Goal: Task Accomplishment & Management: Complete application form

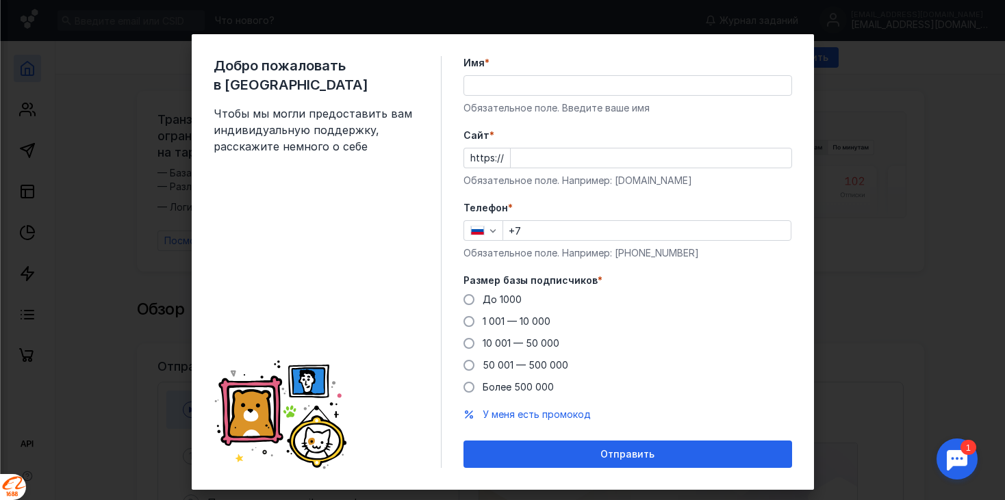
click at [585, 91] on input "Имя *" at bounding box center [627, 85] width 327 height 19
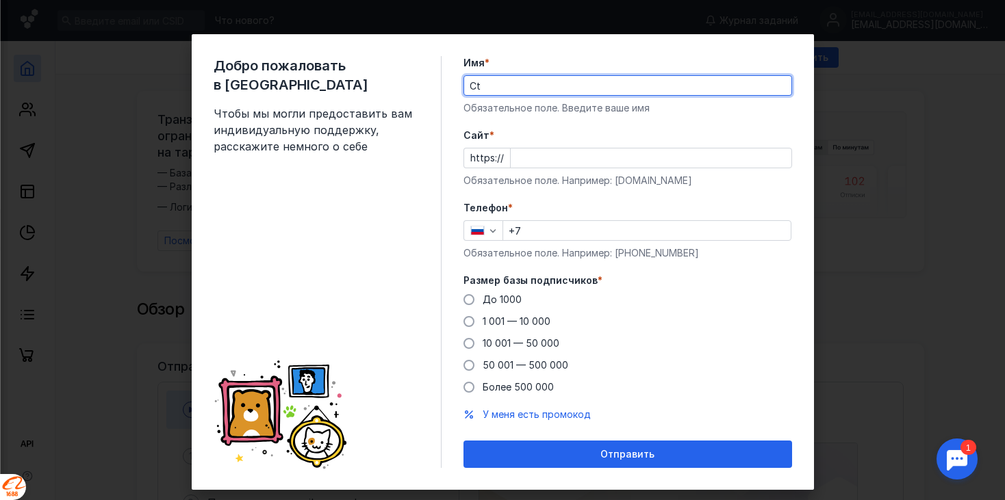
type input "C"
type input "[PERSON_NAME]"
click at [578, 157] on input "Cайт *" at bounding box center [651, 158] width 281 height 19
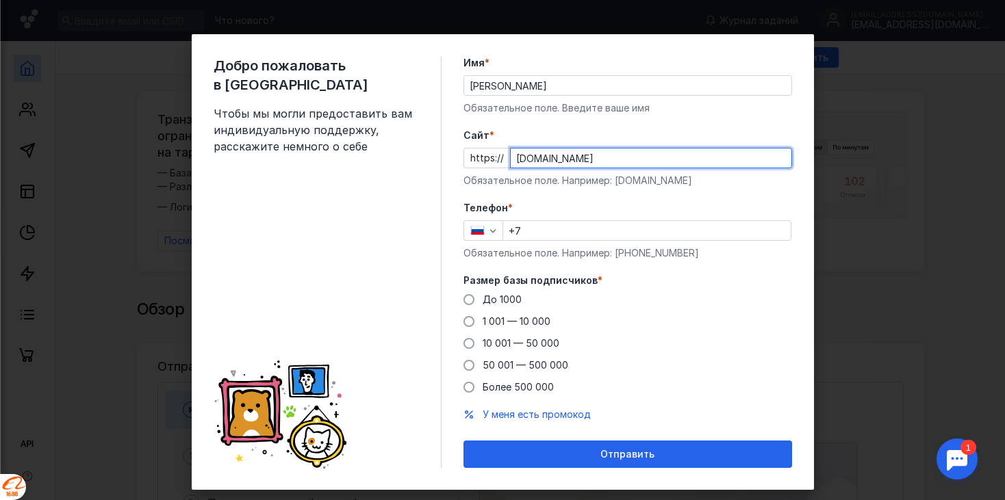
type input "[DOMAIN_NAME]"
click at [603, 235] on input "+7" at bounding box center [647, 230] width 288 height 19
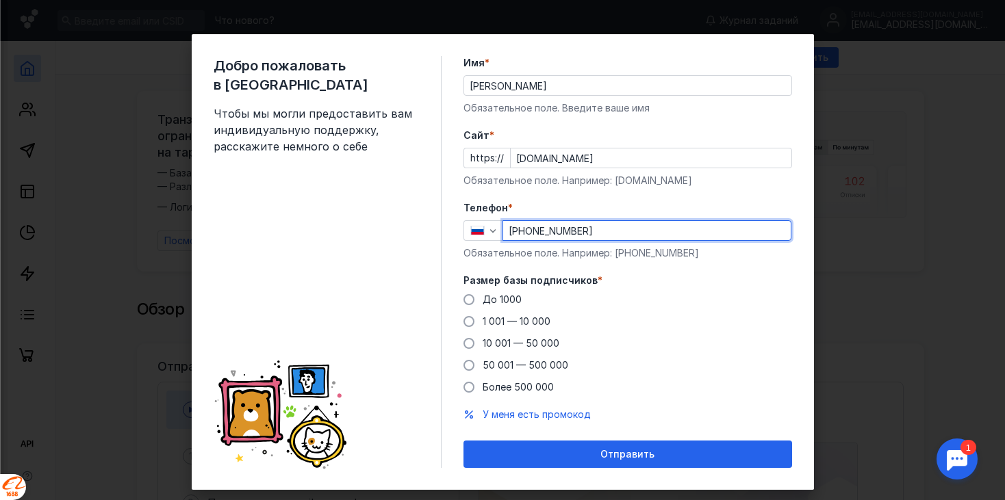
type input "[PHONE_NUMBER]"
click at [652, 283] on label "Размер базы подписчиков *" at bounding box center [628, 281] width 329 height 14
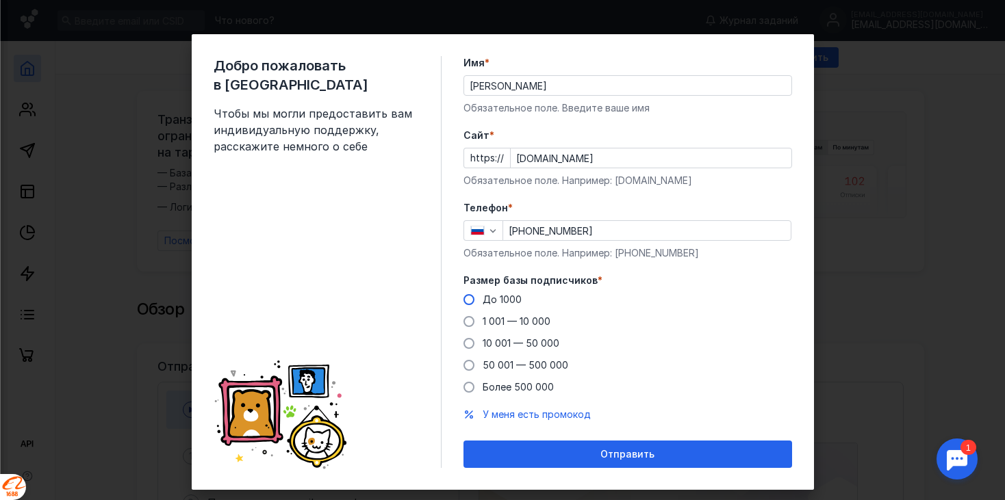
click at [464, 296] on span at bounding box center [469, 299] width 11 height 11
click at [0, 0] on input "До 1000" at bounding box center [0, 0] width 0 height 0
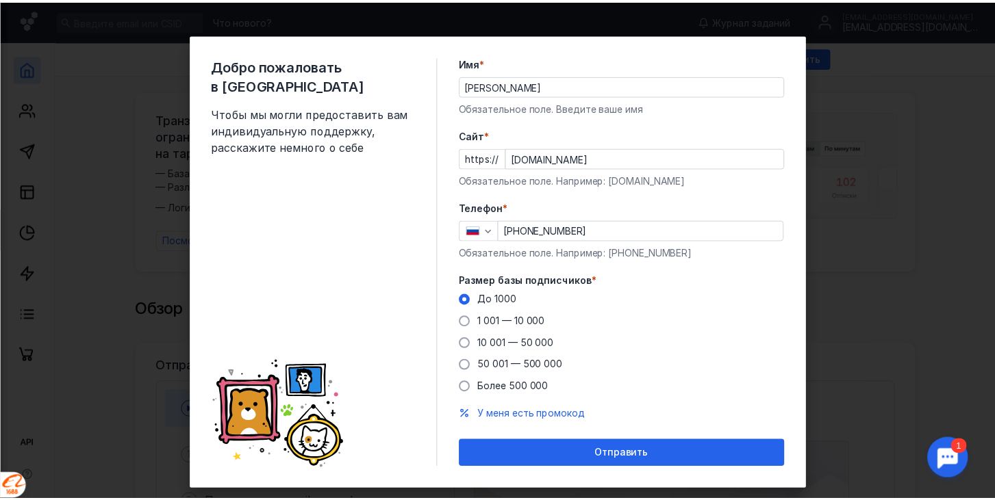
scroll to position [24, 0]
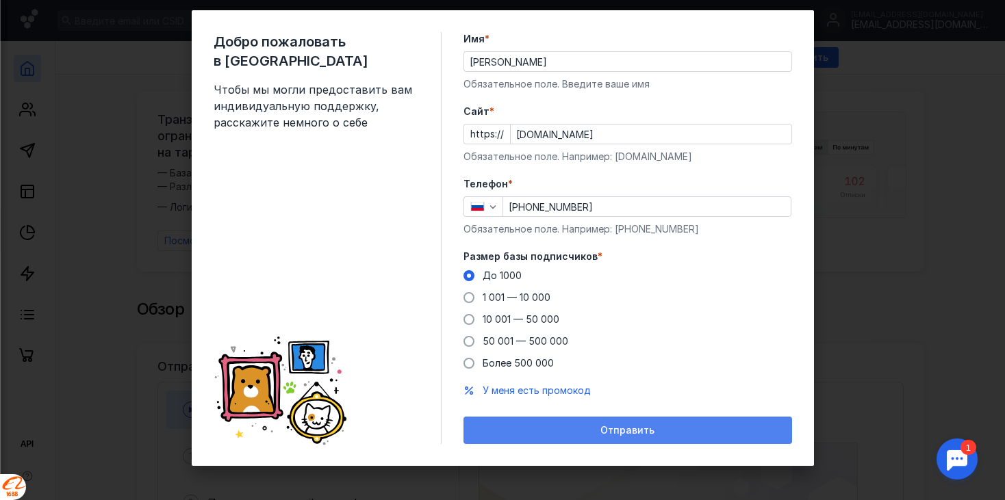
click at [614, 429] on span "Отправить" at bounding box center [627, 431] width 54 height 12
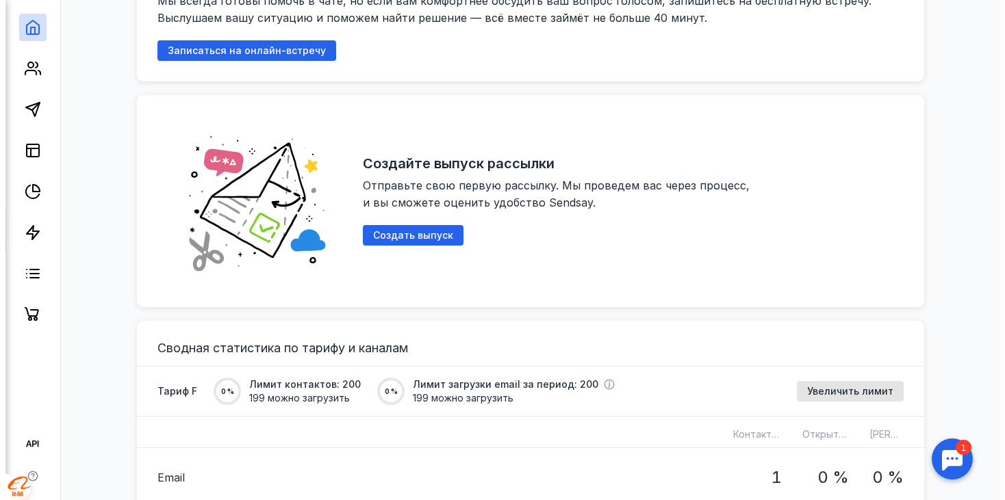
scroll to position [769, 0]
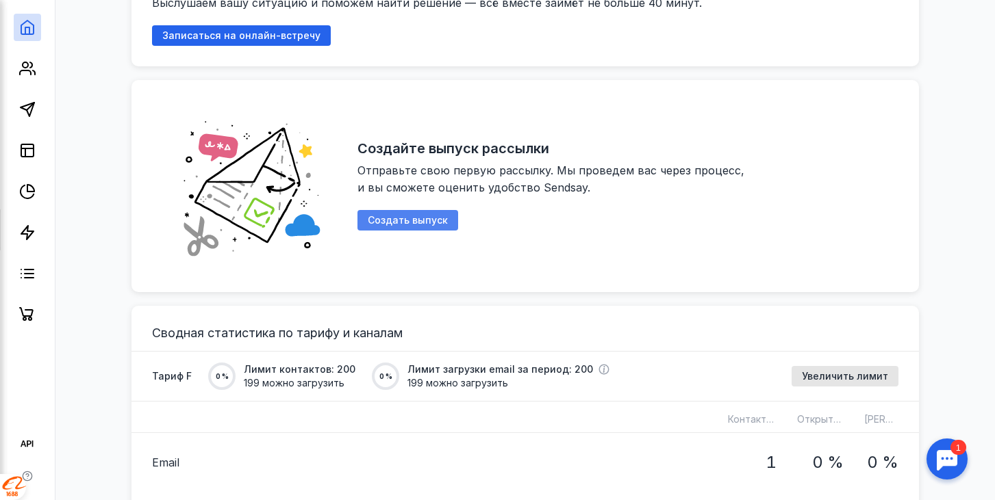
click at [427, 215] on span "Создать выпуск" at bounding box center [408, 221] width 80 height 12
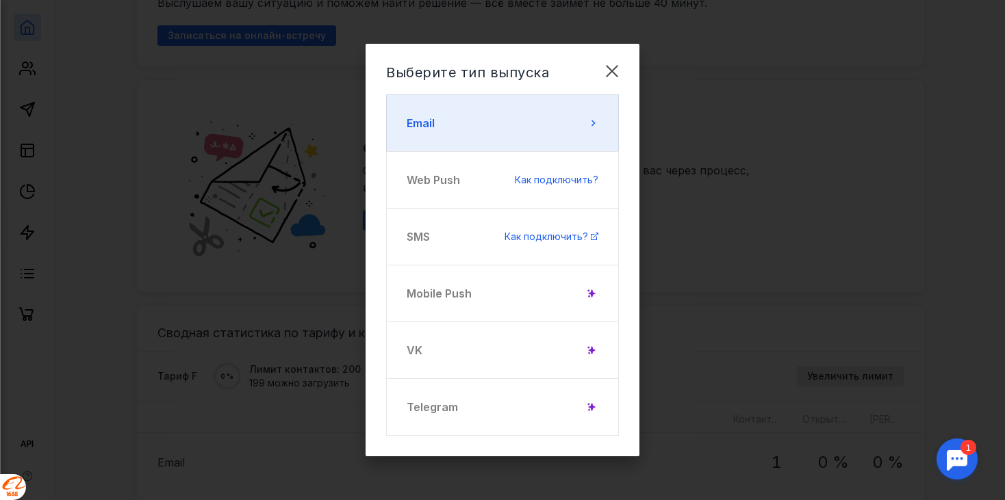
click at [585, 115] on button "Email" at bounding box center [502, 123] width 233 height 58
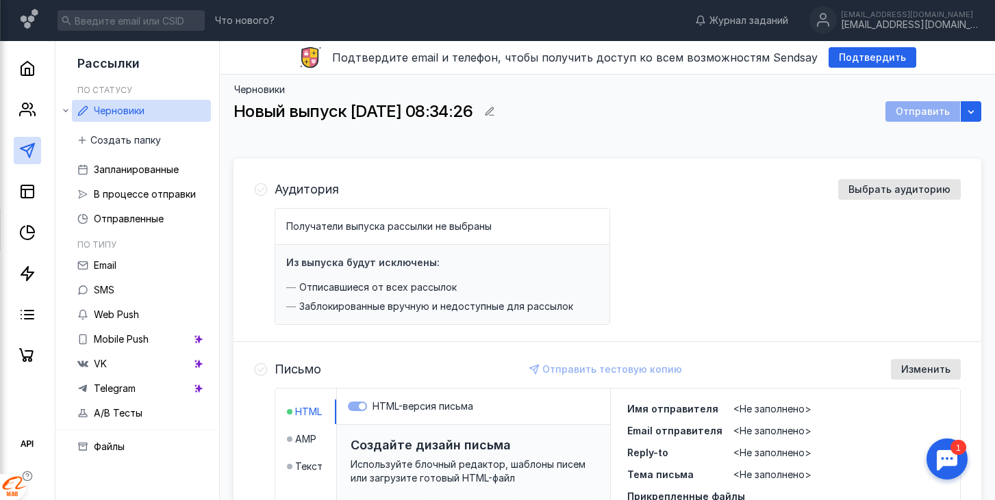
click at [442, 225] on span "Получатели выпуска рассылки не выбраны" at bounding box center [388, 226] width 205 height 12
click at [871, 188] on span "Выбрать аудиторию" at bounding box center [899, 190] width 102 height 12
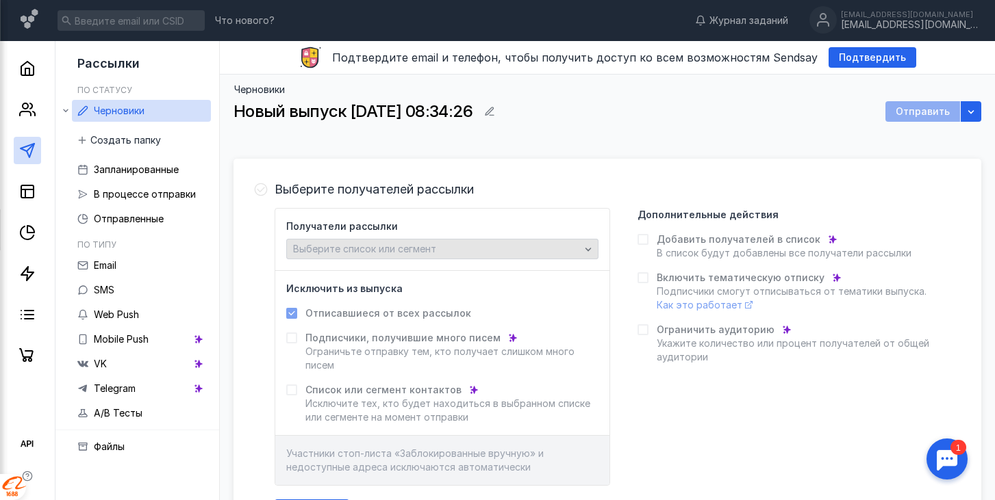
click at [589, 251] on icon "button" at bounding box center [588, 249] width 11 height 11
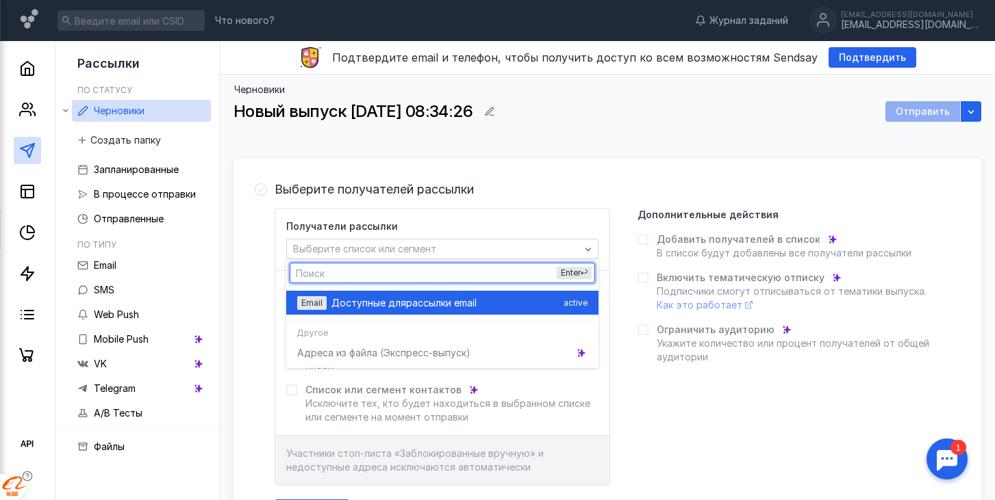
click at [353, 299] on span "Доступные для" at bounding box center [368, 303] width 75 height 14
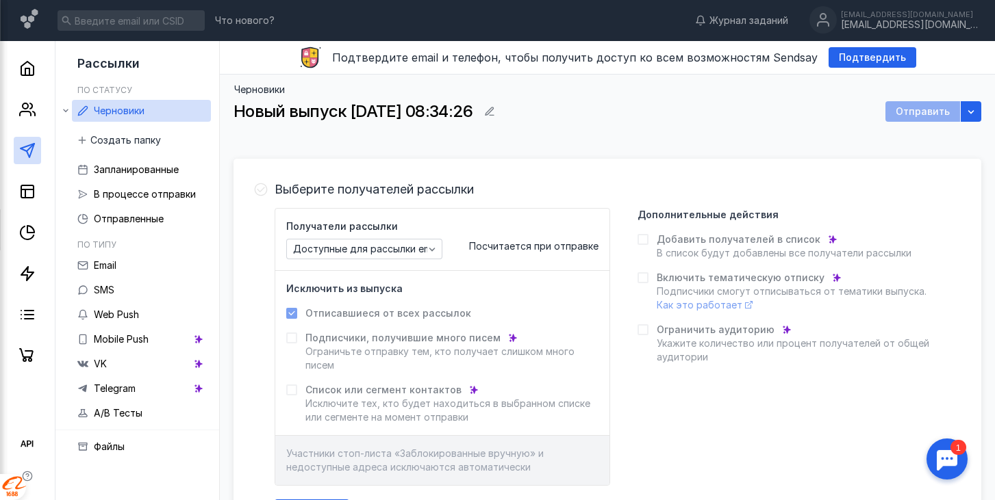
click at [292, 315] on icon at bounding box center [292, 314] width 10 height 10
click at [538, 246] on span "Посчитается при отправке" at bounding box center [533, 246] width 129 height 12
click at [427, 246] on icon "button" at bounding box center [432, 249] width 11 height 11
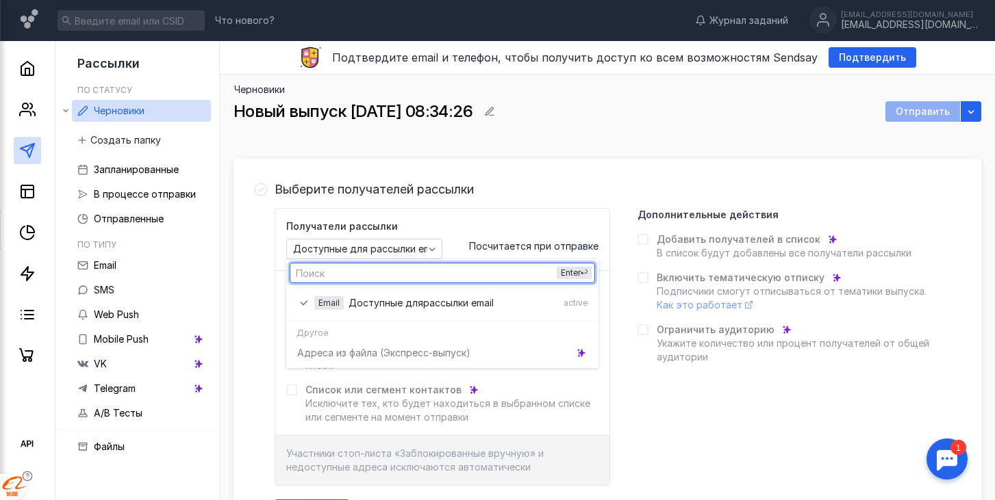
click at [595, 178] on div "Выберите получателей рассылки Получатели рассылки Доступные для рассылки email …" at bounding box center [607, 349] width 748 height 375
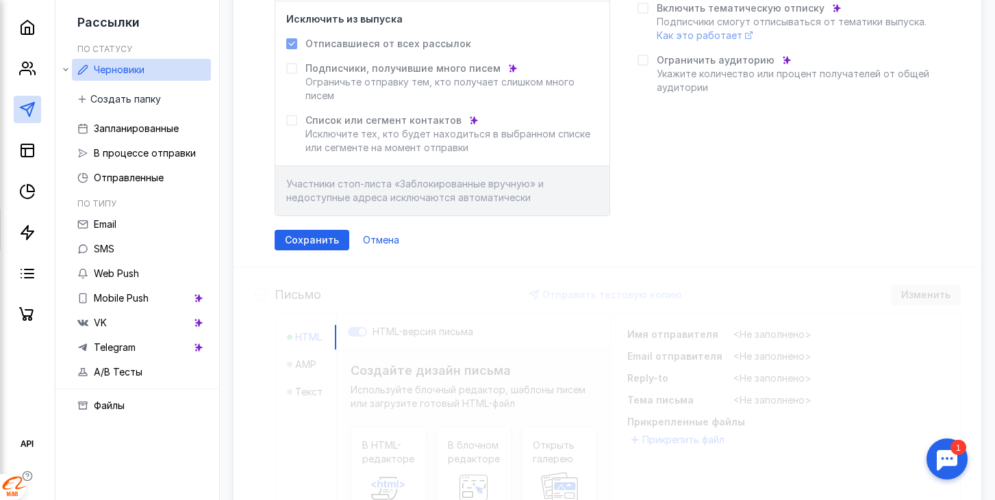
scroll to position [273, 0]
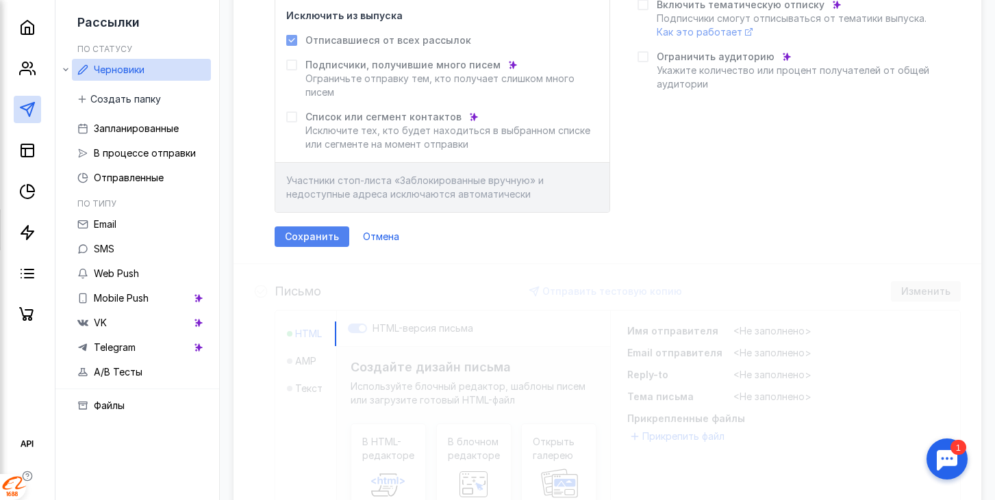
click at [309, 231] on span "Сохранить" at bounding box center [312, 237] width 54 height 12
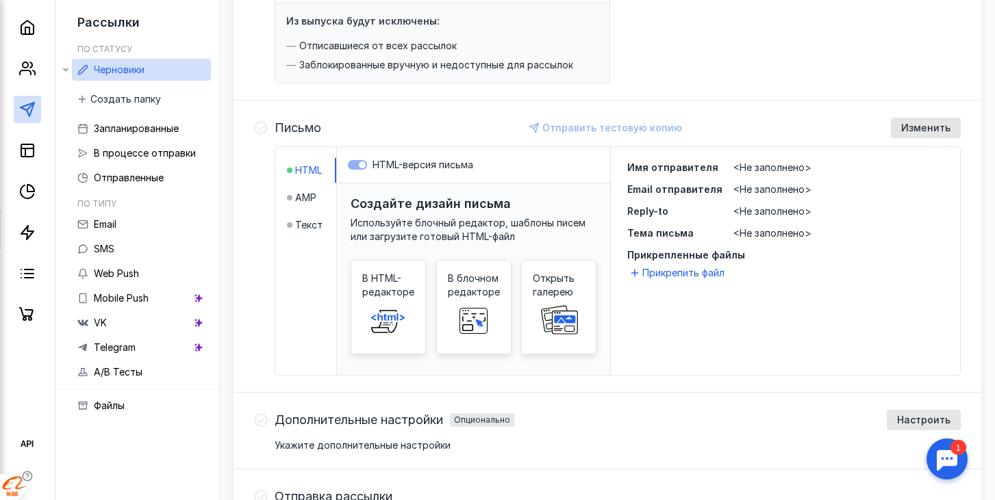
scroll to position [247, 0]
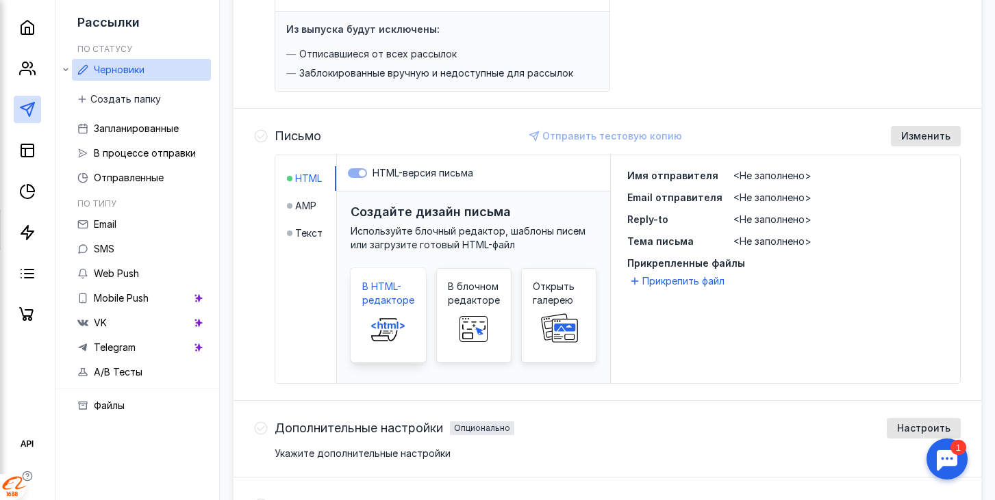
click at [388, 298] on span "В HTML-редакторе" at bounding box center [388, 293] width 52 height 27
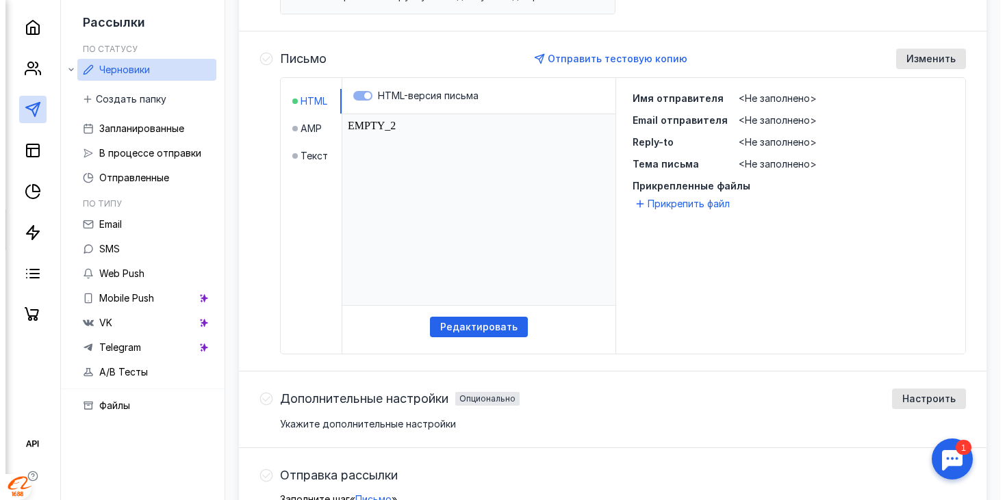
scroll to position [329, 0]
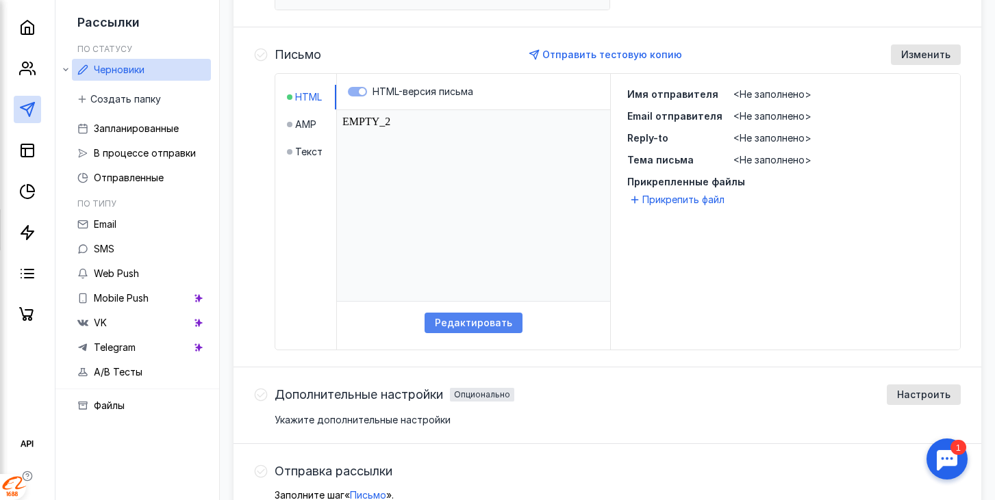
click at [490, 322] on span "Редактировать" at bounding box center [473, 324] width 77 height 12
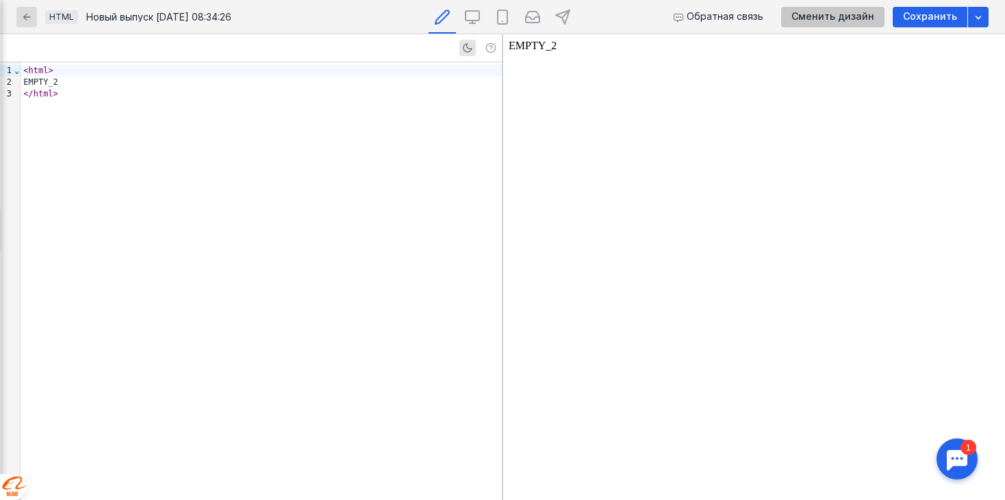
click at [852, 16] on span "Сменить дизайн" at bounding box center [832, 17] width 83 height 12
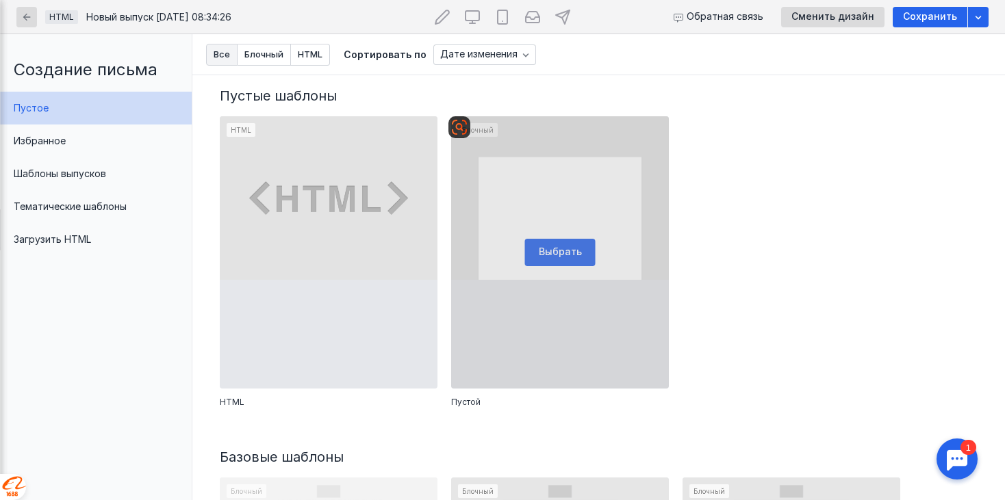
click at [578, 228] on div at bounding box center [560, 252] width 218 height 272
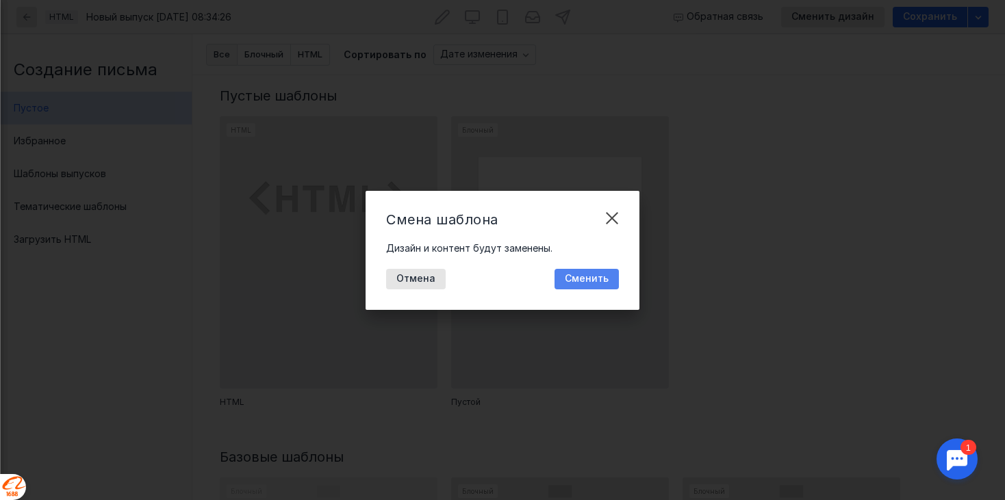
click at [589, 277] on span "Сменить" at bounding box center [587, 279] width 44 height 12
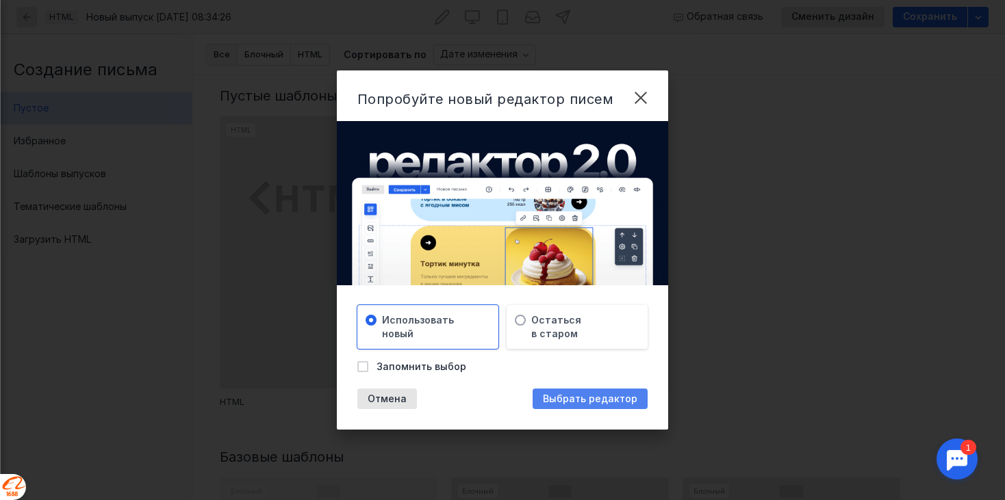
click at [570, 394] on span "Выбрать редактор" at bounding box center [590, 400] width 94 height 12
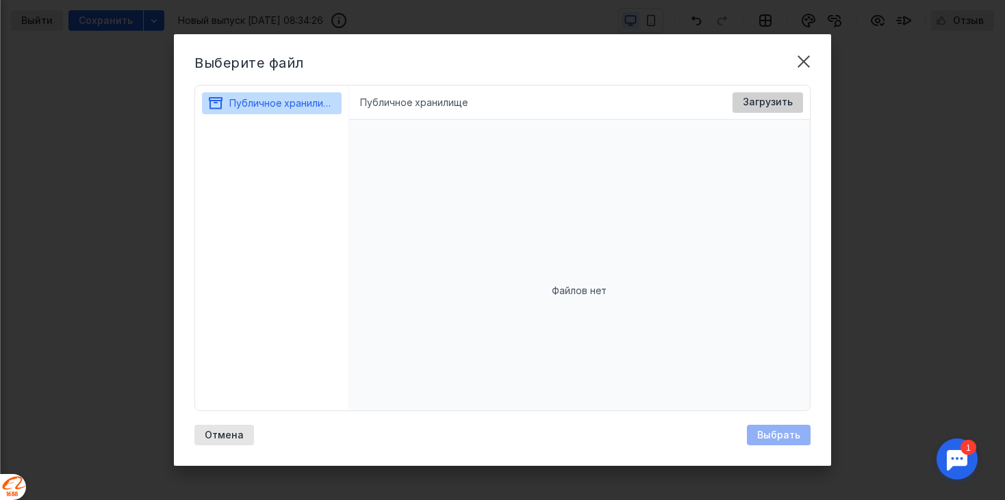
click at [765, 101] on span "Загрузить" at bounding box center [768, 103] width 50 height 12
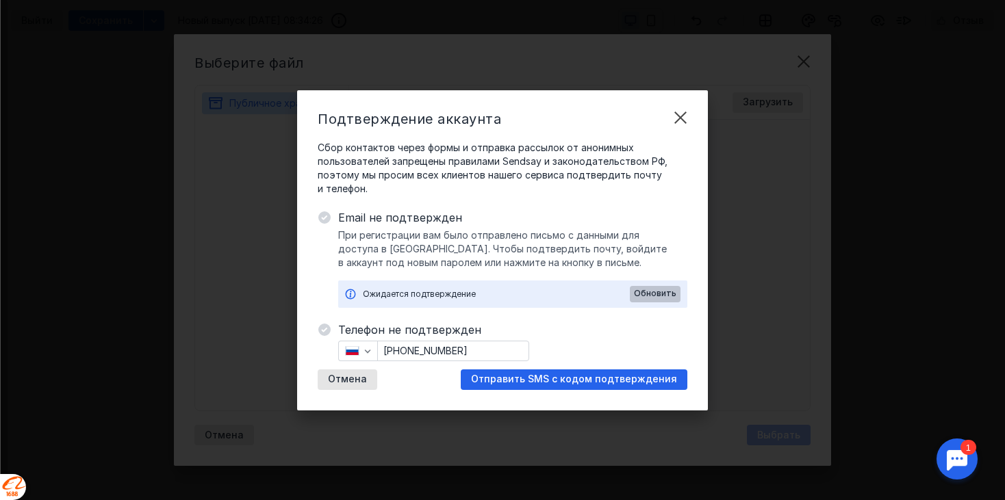
click at [668, 292] on span "Обновить" at bounding box center [655, 294] width 42 height 10
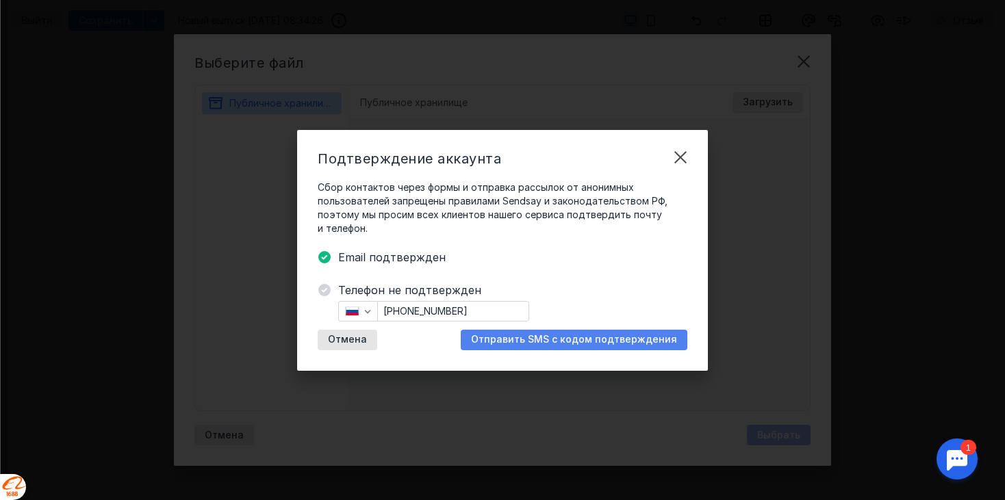
click at [600, 336] on span "Отправить SMS с кодом подтверждения" at bounding box center [574, 340] width 206 height 12
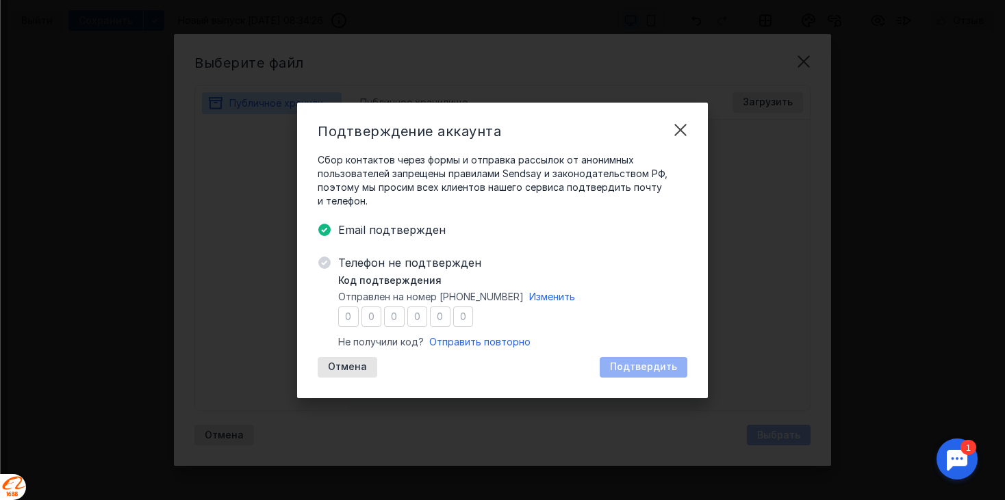
type input "1"
type input "3"
type input "0"
type input "5"
type input "3"
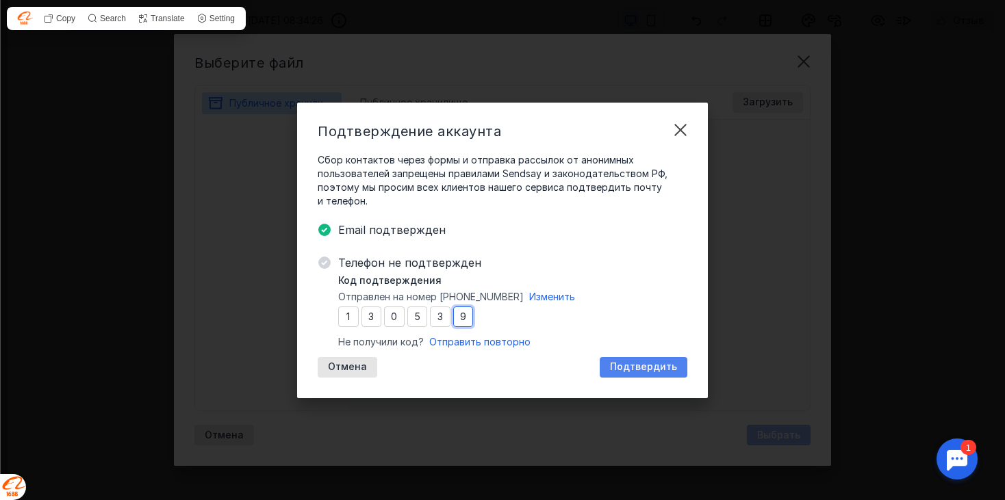
type input "9"
click at [664, 366] on span "Подтвердить" at bounding box center [643, 367] width 67 height 12
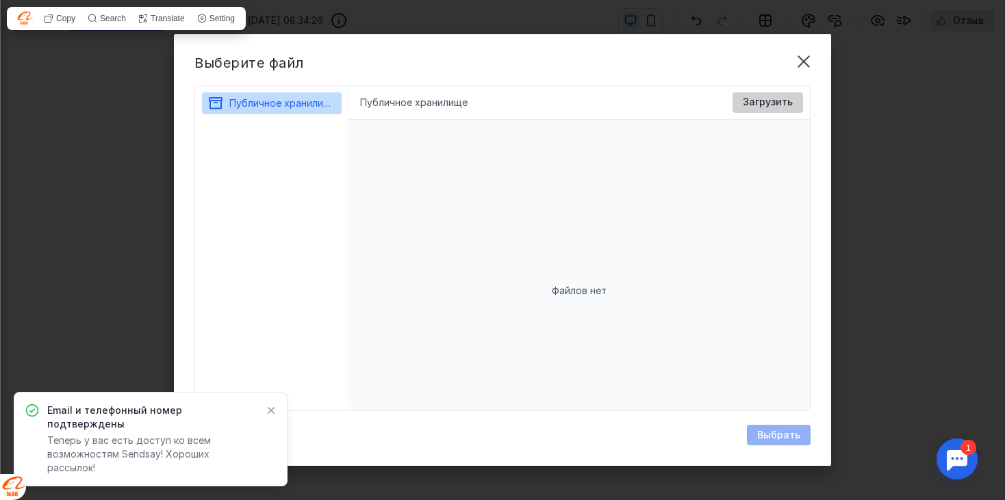
click at [763, 101] on span "Загрузить" at bounding box center [768, 103] width 50 height 12
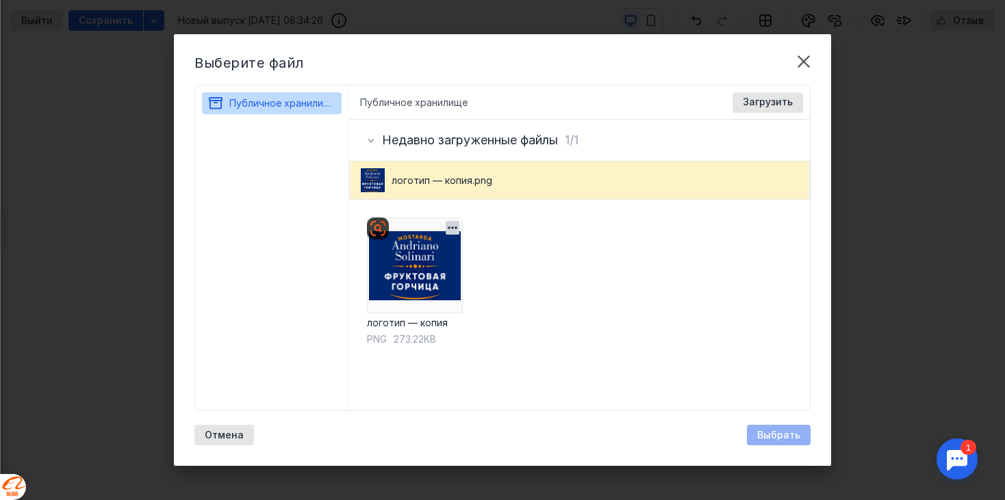
click at [437, 272] on img at bounding box center [415, 266] width 96 height 96
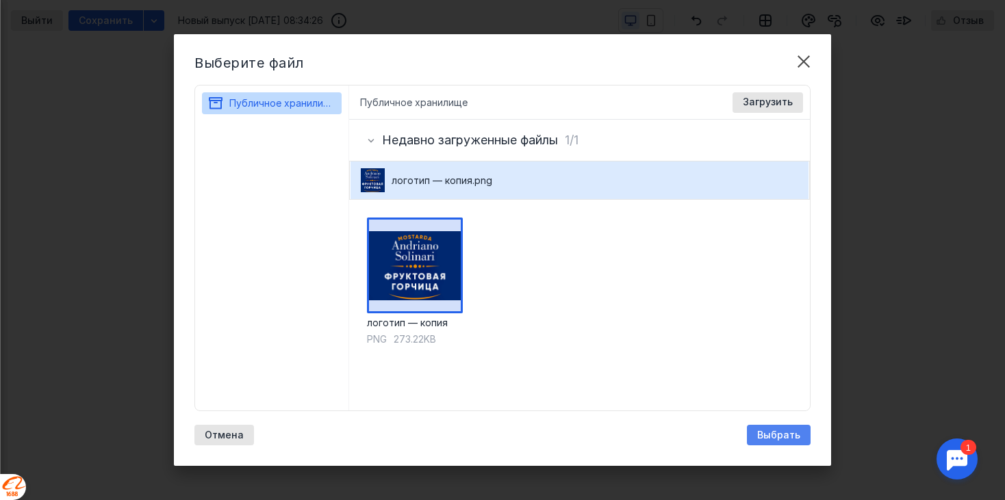
click at [783, 432] on span "Выбрать" at bounding box center [778, 436] width 43 height 12
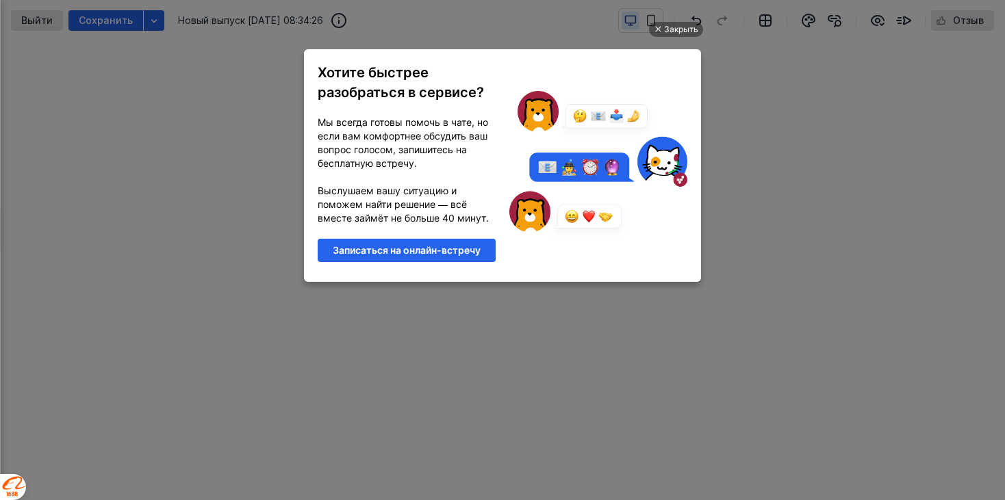
click at [734, 101] on ul "Закрыть Хотите быстрее разобраться в сервисе? Мы всегда готовы помочь в чате, н…" at bounding box center [502, 251] width 1005 height 500
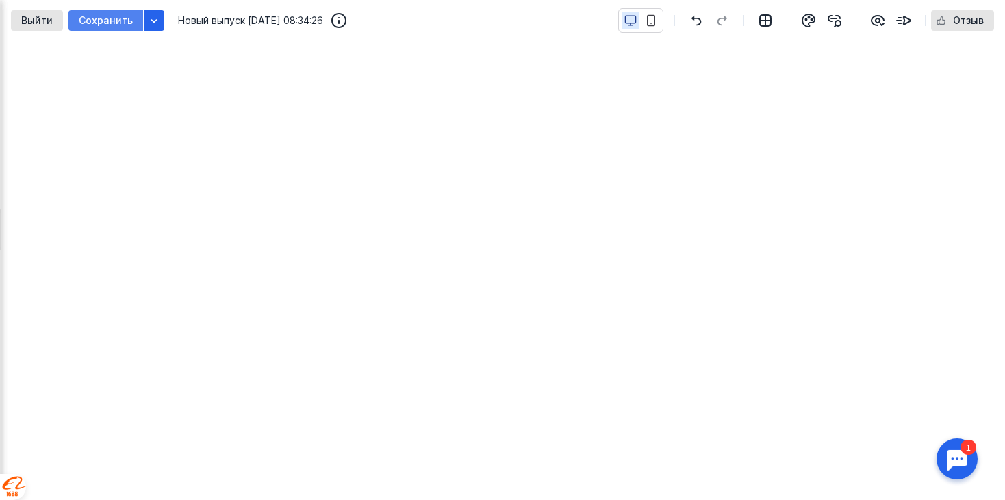
click at [116, 19] on span "Сохранить" at bounding box center [106, 21] width 54 height 12
click at [150, 16] on icon "button" at bounding box center [154, 20] width 11 height 11
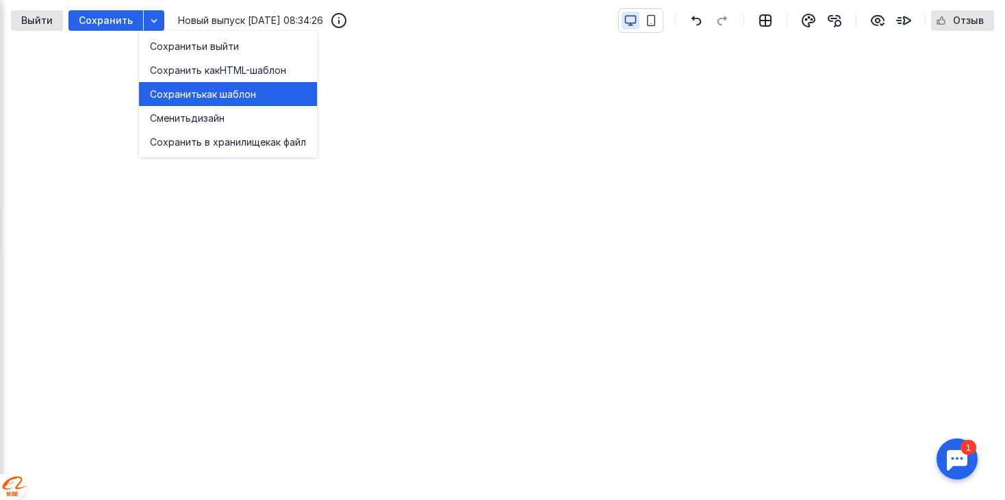
click at [185, 88] on span "Сохранить" at bounding box center [176, 95] width 52 height 14
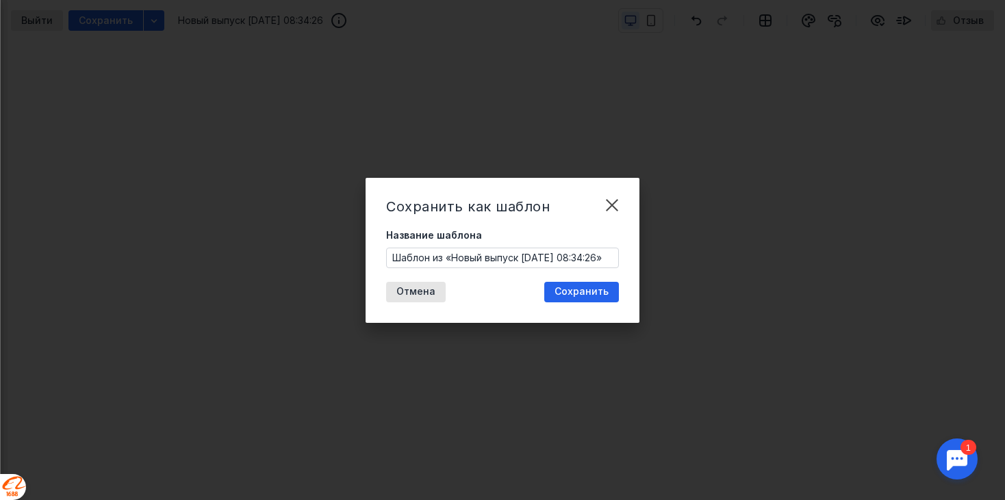
click at [522, 259] on input "Шаблон из «Новый выпуск [DATE] 08:34:26»" at bounding box center [502, 258] width 231 height 19
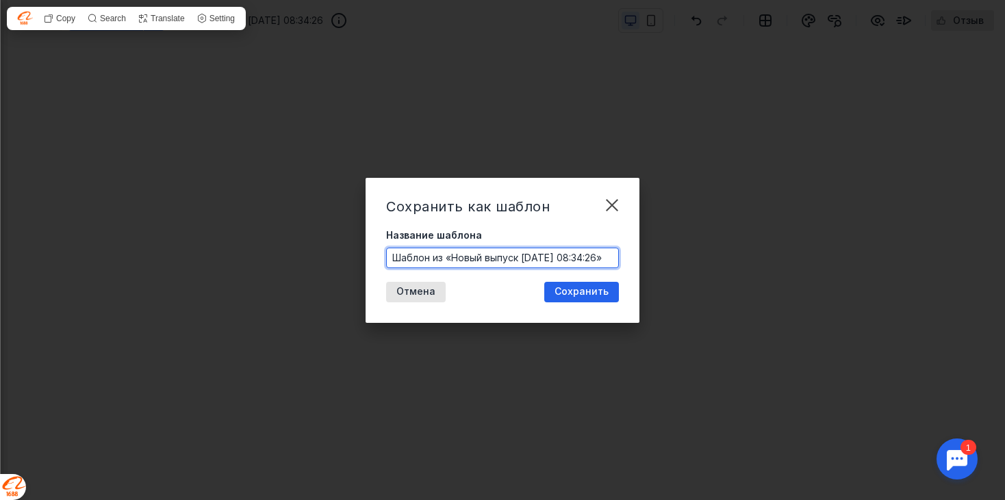
click at [522, 259] on input "Шаблон из «Новый выпуск [DATE] 08:34:26»" at bounding box center [502, 258] width 231 height 19
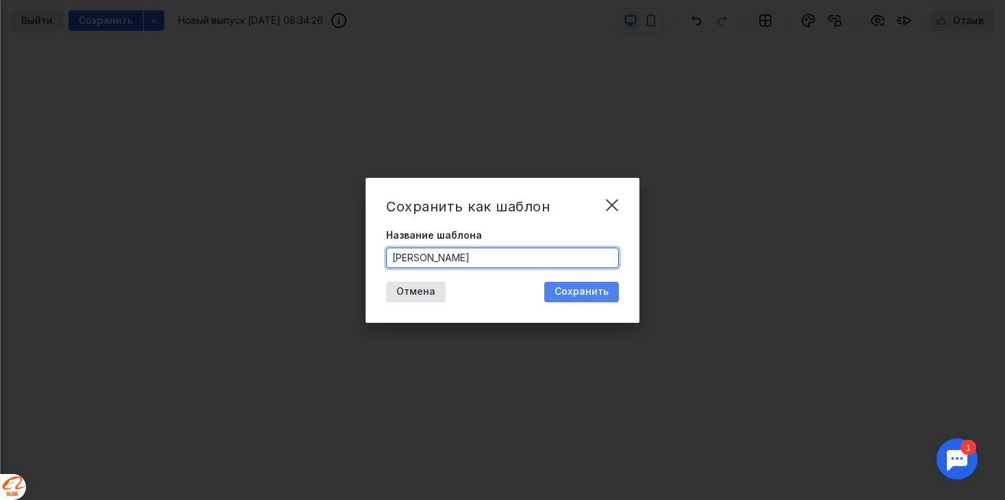
type input "[PERSON_NAME]"
click at [594, 286] on span "Сохранить" at bounding box center [582, 292] width 54 height 12
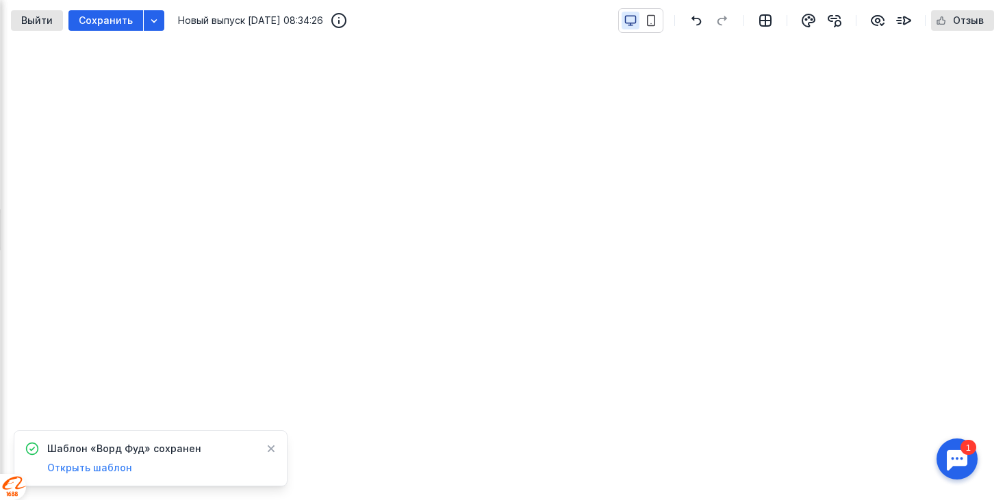
click at [145, 465] on div "Открыть шаблон" at bounding box center [124, 468] width 154 height 14
click at [960, 466] on div at bounding box center [957, 459] width 42 height 42
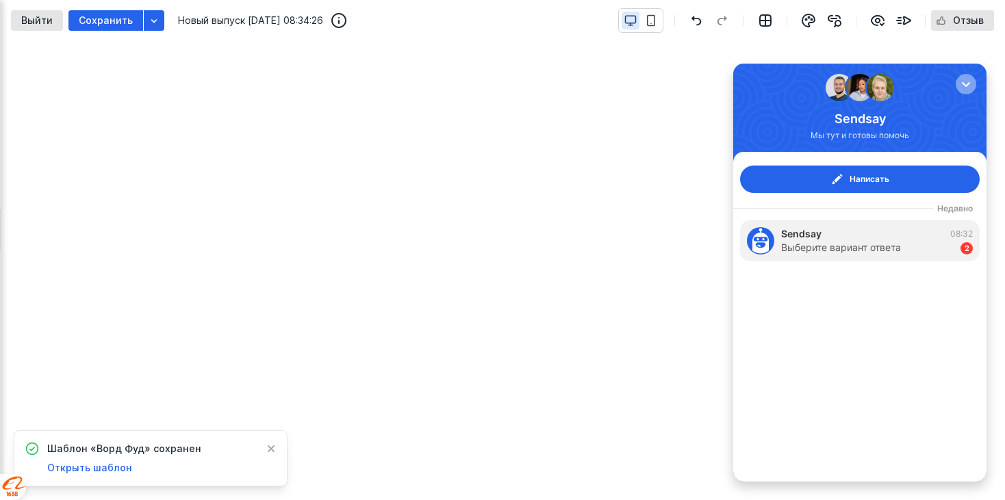
click at [969, 86] on div "button" at bounding box center [966, 84] width 14 height 14
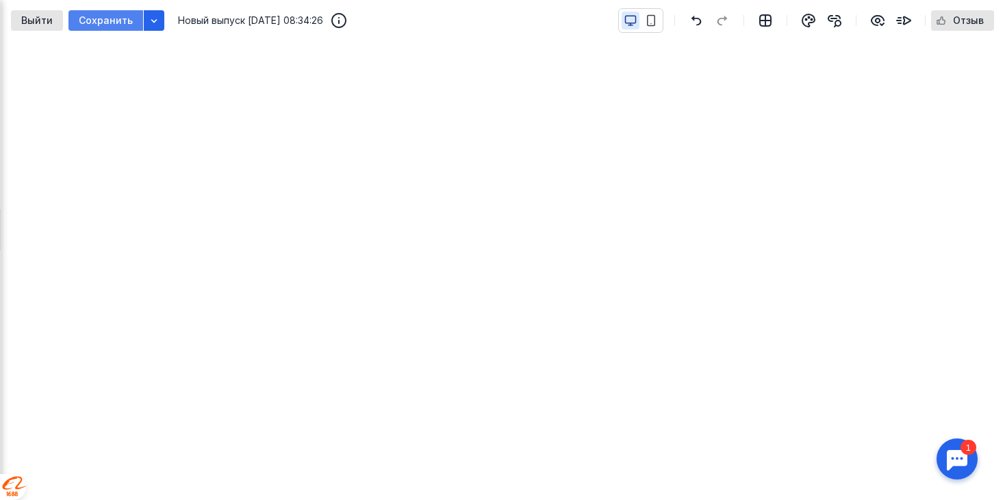
click at [94, 17] on span "Сохранить" at bounding box center [106, 21] width 54 height 12
click at [116, 465] on span "Контент письма обновлен" at bounding box center [113, 468] width 132 height 14
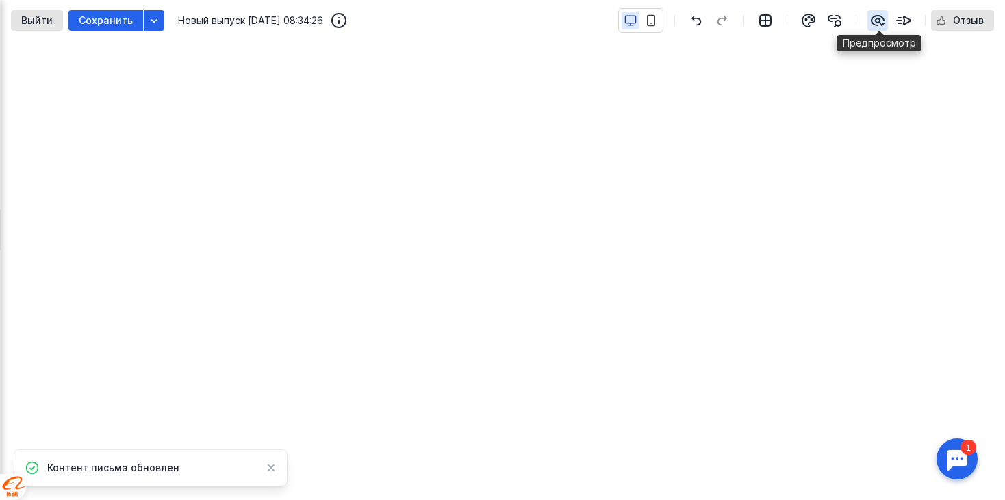
click at [878, 19] on icon "button" at bounding box center [878, 21] width 12 height 10
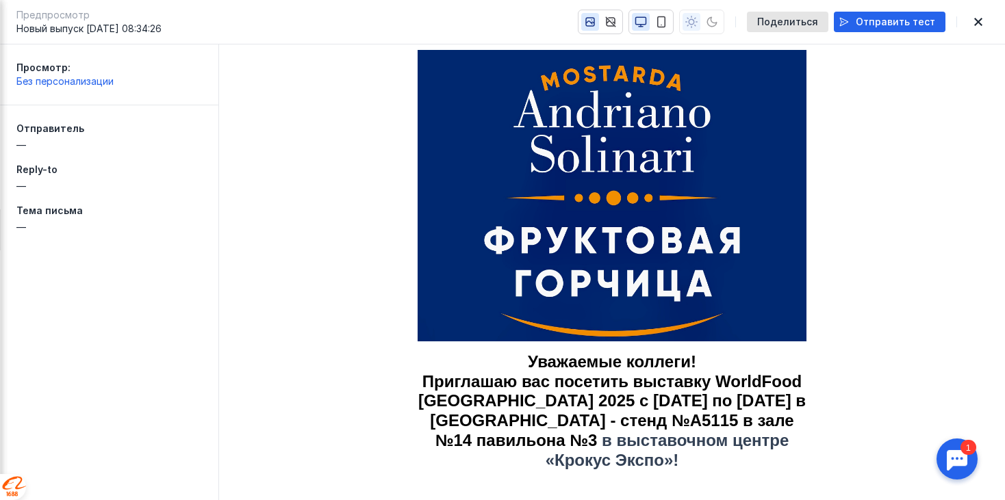
click at [55, 142] on span "—" at bounding box center [109, 145] width 186 height 14
click at [75, 79] on span "Без персонализации" at bounding box center [64, 81] width 97 height 12
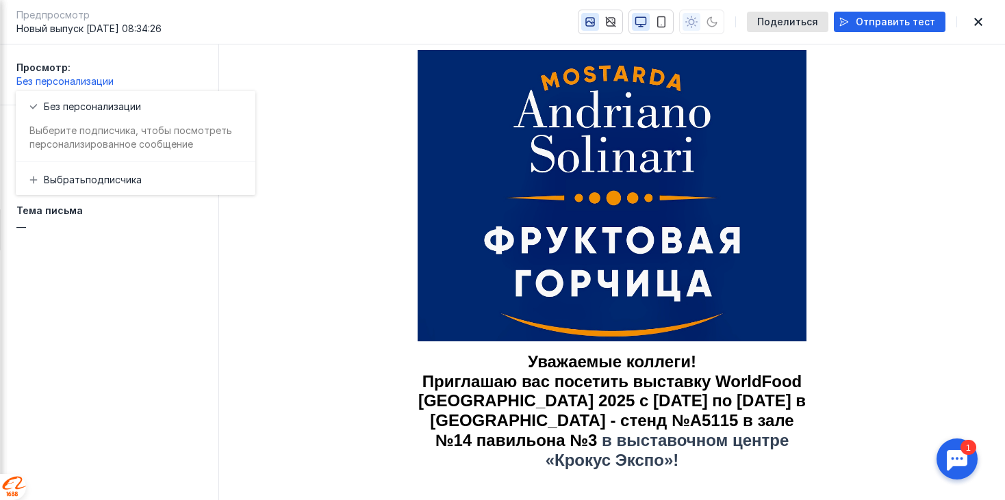
click at [250, 281] on td at bounding box center [612, 196] width 786 height 303
click at [286, 185] on td at bounding box center [612, 196] width 786 height 303
click at [243, 270] on td at bounding box center [612, 196] width 786 height 303
click at [83, 81] on span "Без персонализации" at bounding box center [64, 81] width 97 height 12
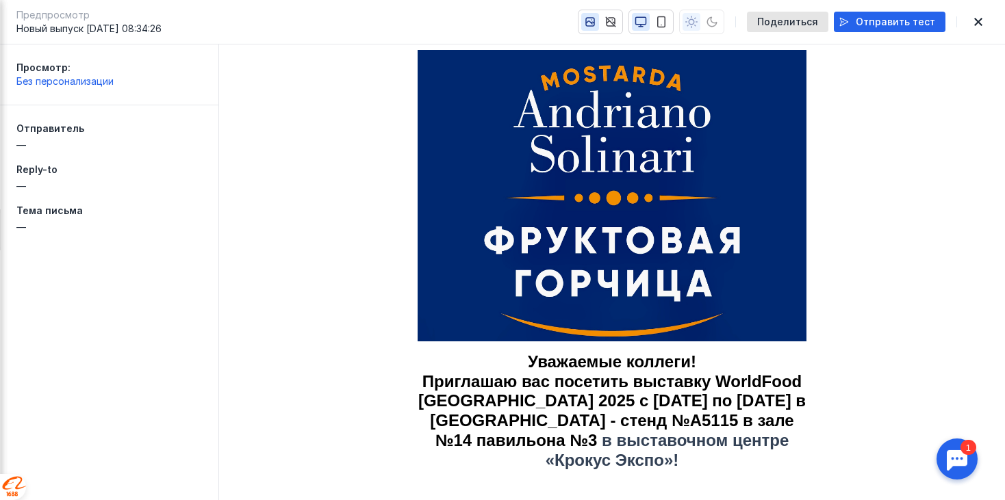
click at [54, 129] on span "Отправитель" at bounding box center [50, 129] width 68 height 12
click at [28, 142] on span "—" at bounding box center [109, 145] width 186 height 14
click at [975, 18] on icon "button" at bounding box center [978, 21] width 16 height 11
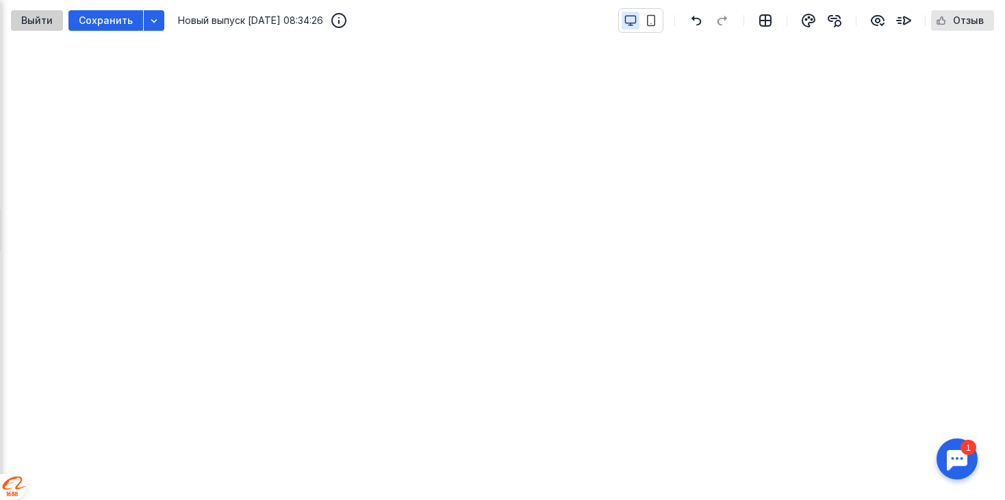
click at [43, 21] on span "Выйти" at bounding box center [36, 21] width 31 height 12
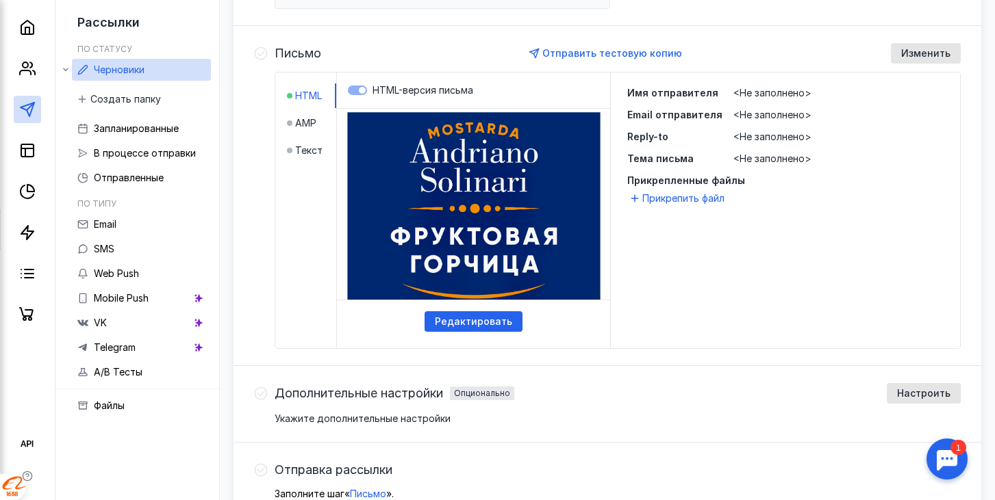
click at [773, 92] on span "<Не заполнено>" at bounding box center [772, 93] width 78 height 12
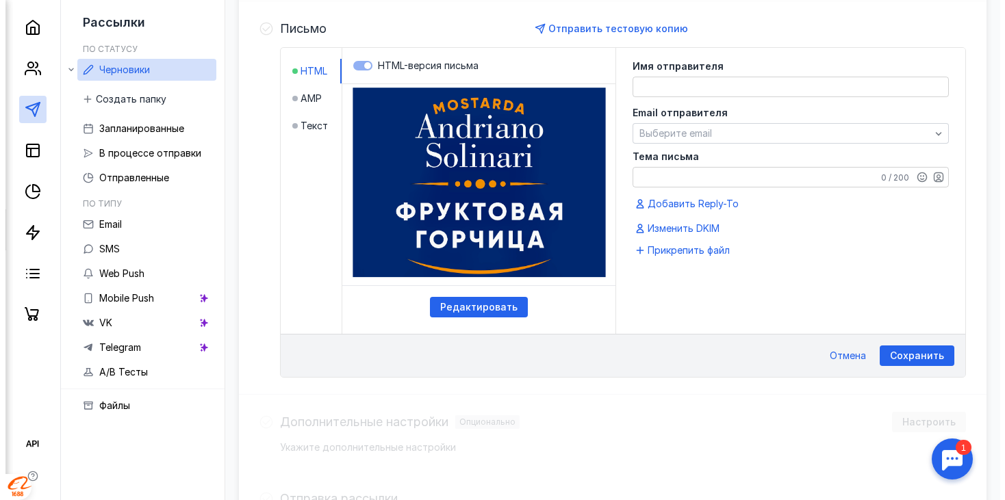
scroll to position [354, 0]
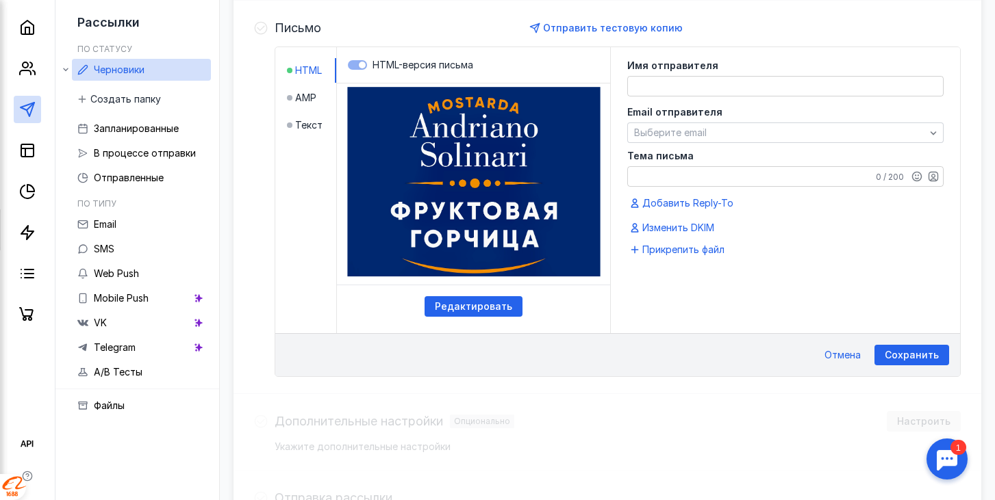
click at [750, 86] on textarea at bounding box center [785, 86] width 315 height 19
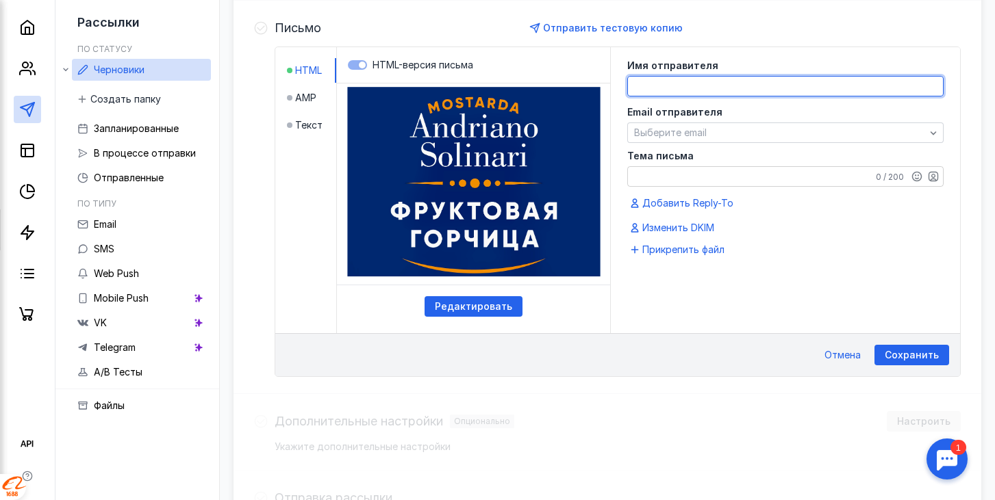
type textarea "Ф"
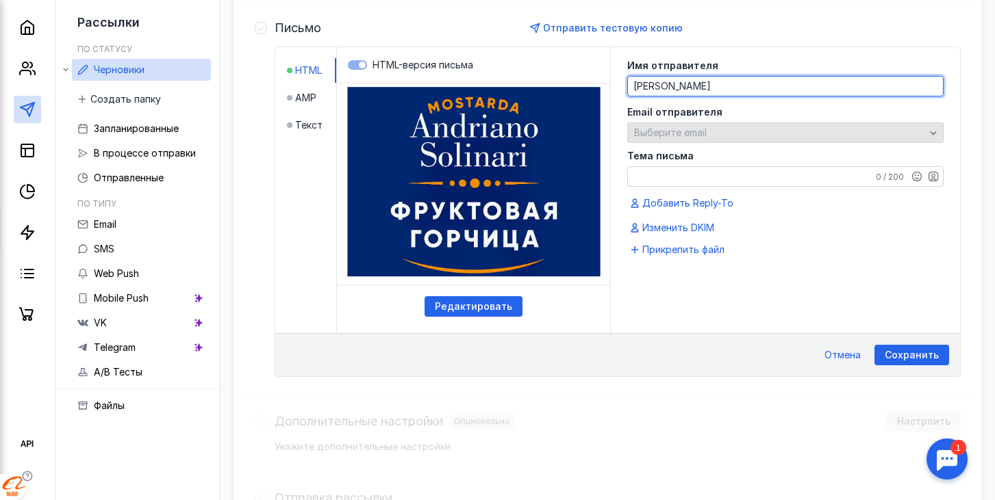
type textarea "[PERSON_NAME]"
click at [734, 129] on div "Выберите email" at bounding box center [780, 133] width 298 height 12
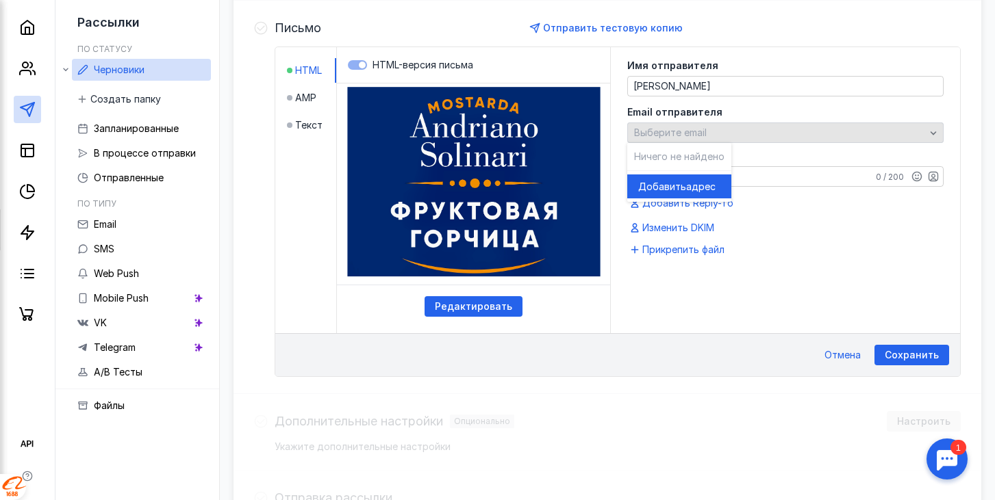
click at [760, 127] on div "Выберите email" at bounding box center [780, 133] width 298 height 12
click at [936, 130] on icon "button" at bounding box center [933, 132] width 11 height 11
click at [691, 184] on span "адрес" at bounding box center [700, 187] width 29 height 14
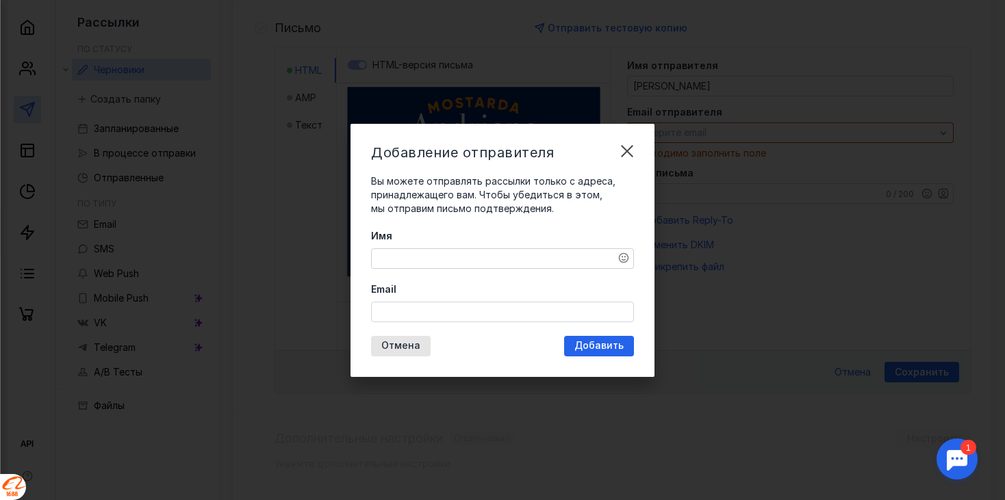
click at [529, 257] on textarea "Имя" at bounding box center [503, 258] width 262 height 19
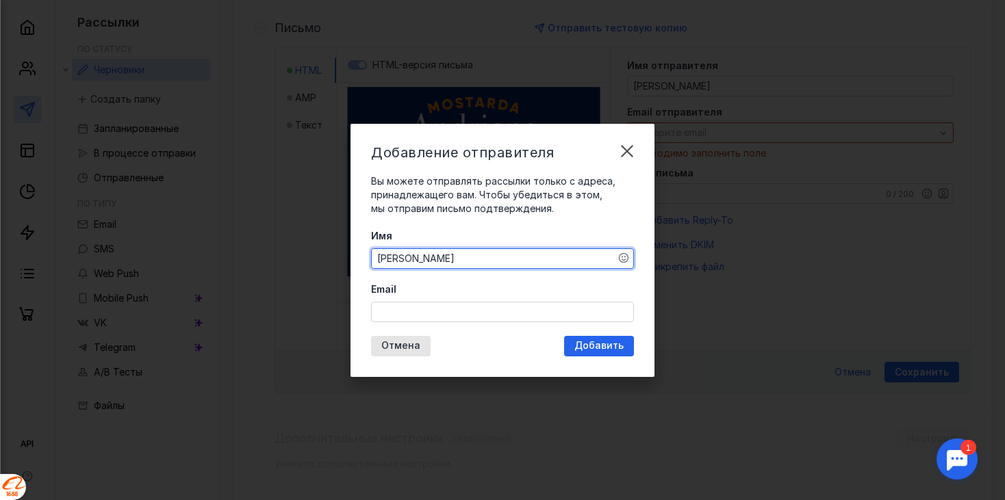
type textarea "[PERSON_NAME]"
click at [492, 309] on input "Email" at bounding box center [503, 312] width 262 height 19
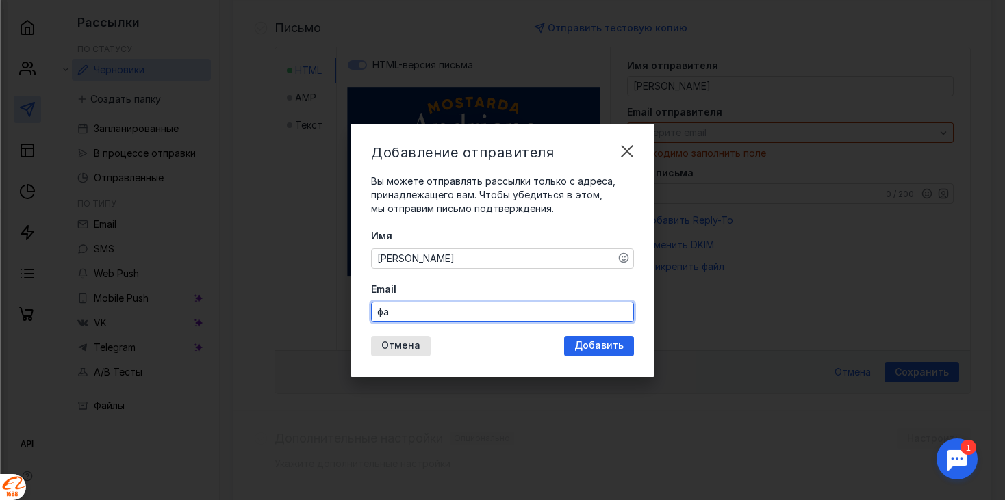
type input "ф"
type input "[EMAIL_ADDRESS][DOMAIN_NAME]"
click at [594, 345] on div "Добавление отправителя Вы можете отправлять рассылки только с адреса, принадлеж…" at bounding box center [503, 250] width 304 height 253
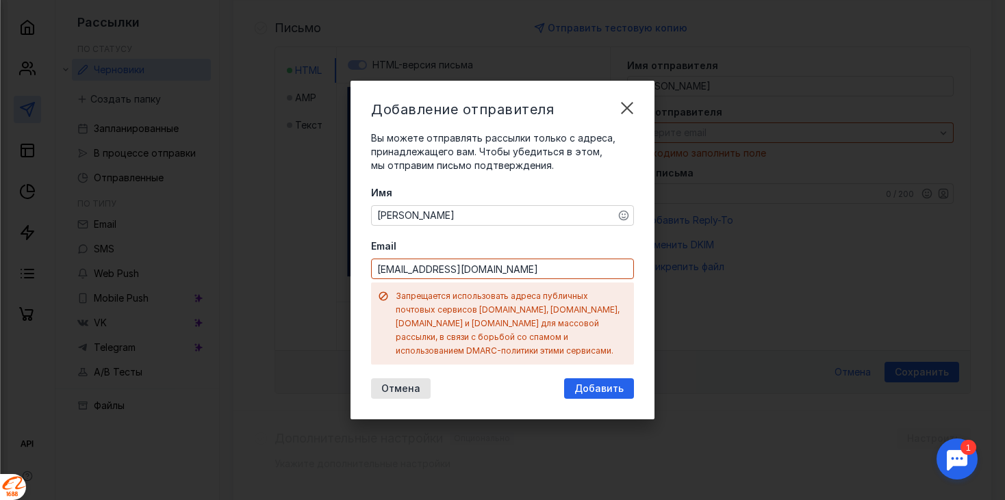
click at [461, 275] on input "[EMAIL_ADDRESS][DOMAIN_NAME]" at bounding box center [503, 268] width 262 height 19
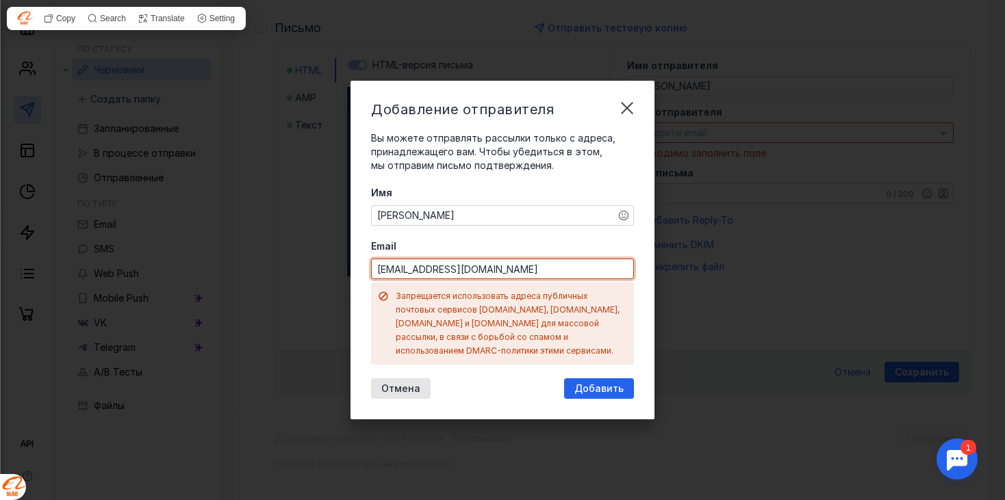
click at [461, 275] on input "[EMAIL_ADDRESS][DOMAIN_NAME]" at bounding box center [503, 268] width 262 height 19
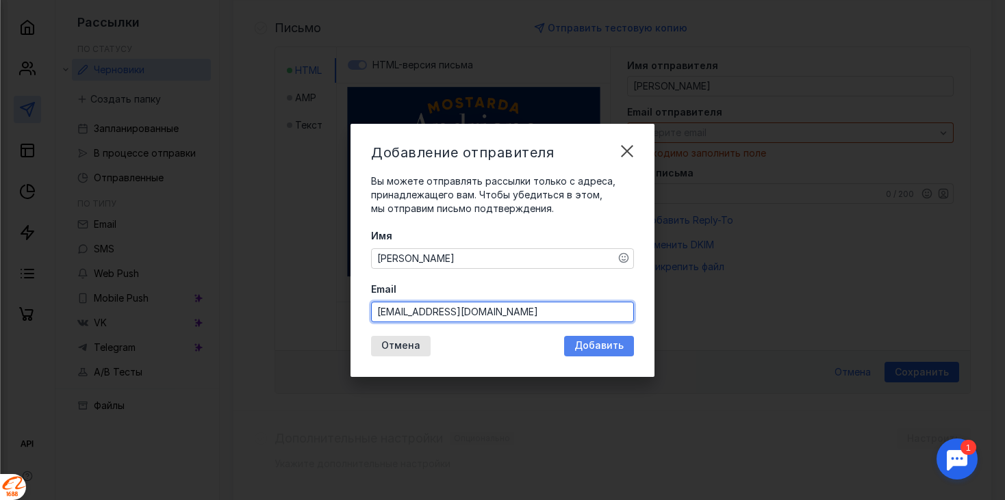
type input "[EMAIL_ADDRESS][DOMAIN_NAME]"
click at [598, 346] on span "Добавить" at bounding box center [598, 346] width 49 height 12
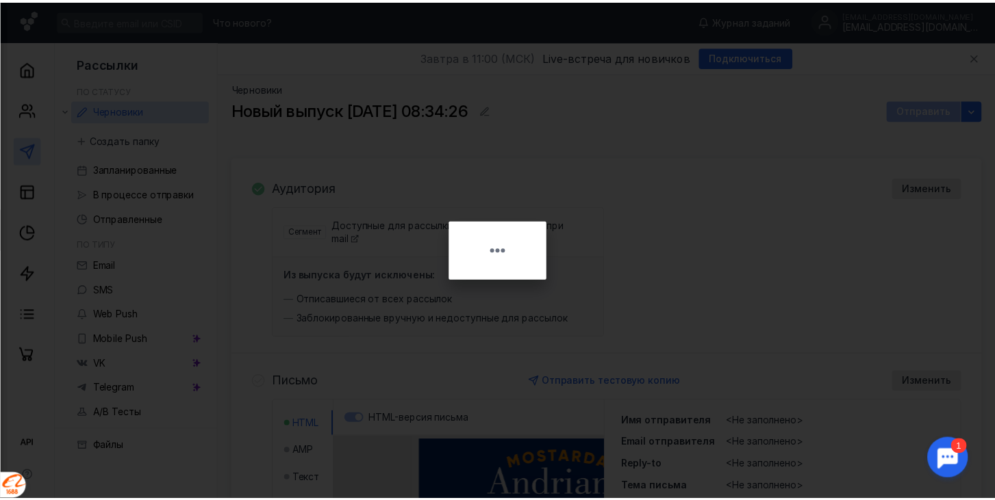
scroll to position [0, 0]
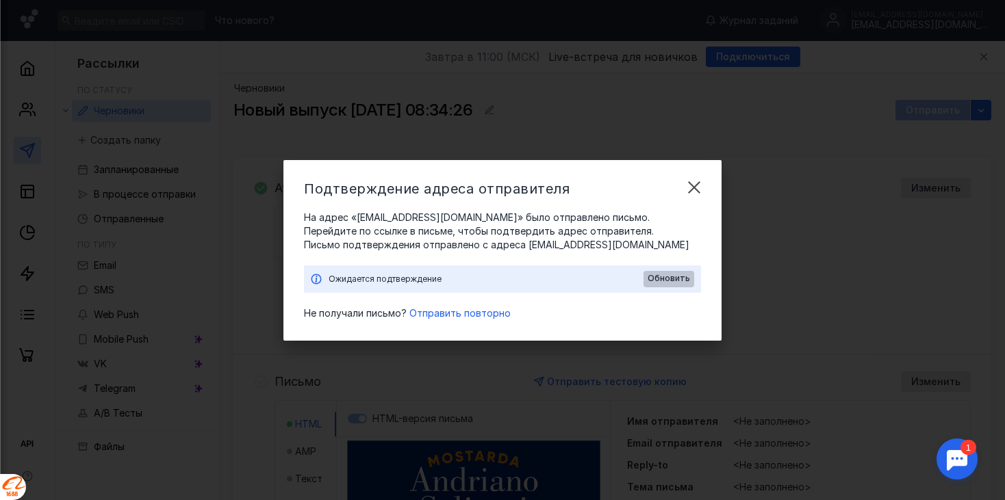
click at [674, 279] on span "Обновить" at bounding box center [669, 279] width 42 height 10
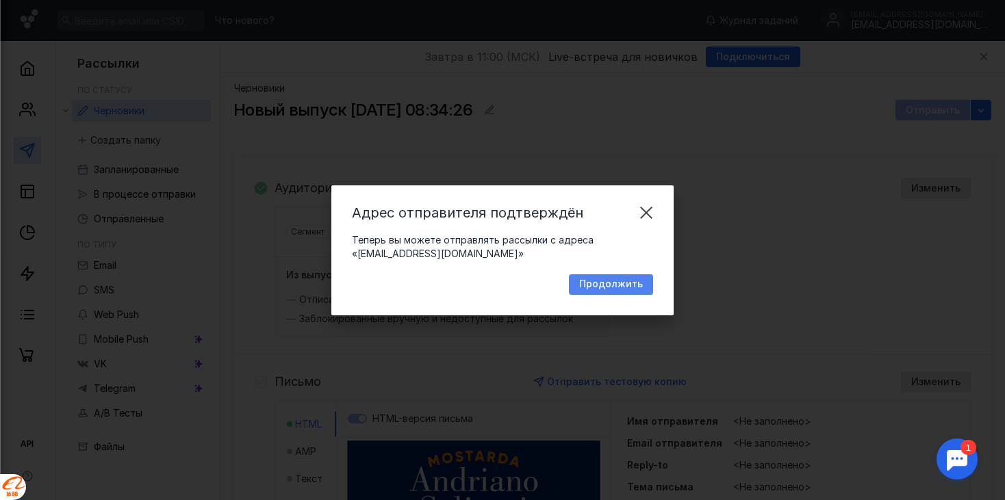
click at [635, 279] on span "Продолжить" at bounding box center [611, 285] width 64 height 12
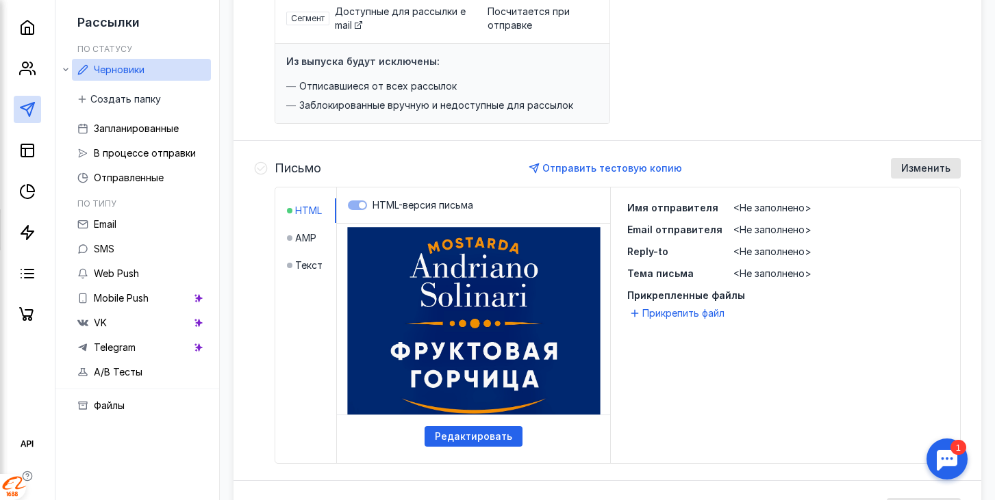
scroll to position [214, 0]
click at [785, 206] on span "<Не заполнено>" at bounding box center [772, 207] width 78 height 12
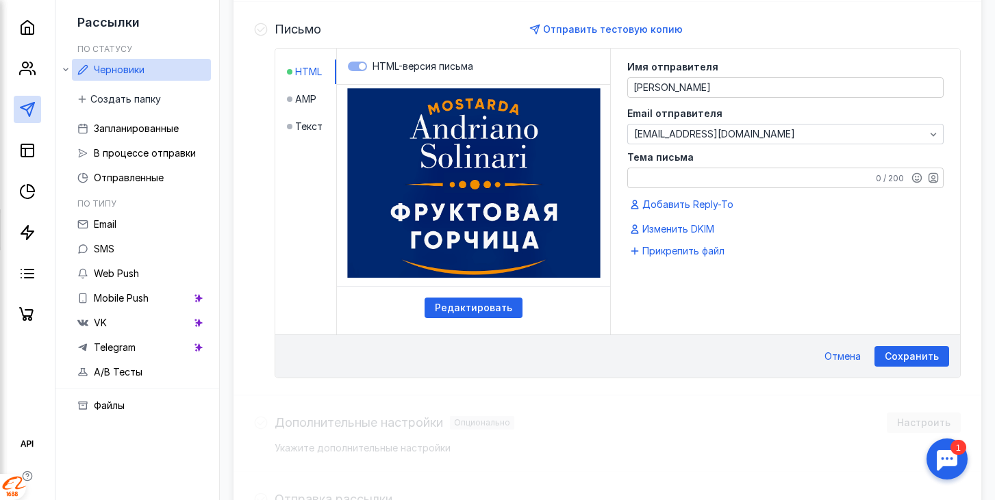
scroll to position [354, 0]
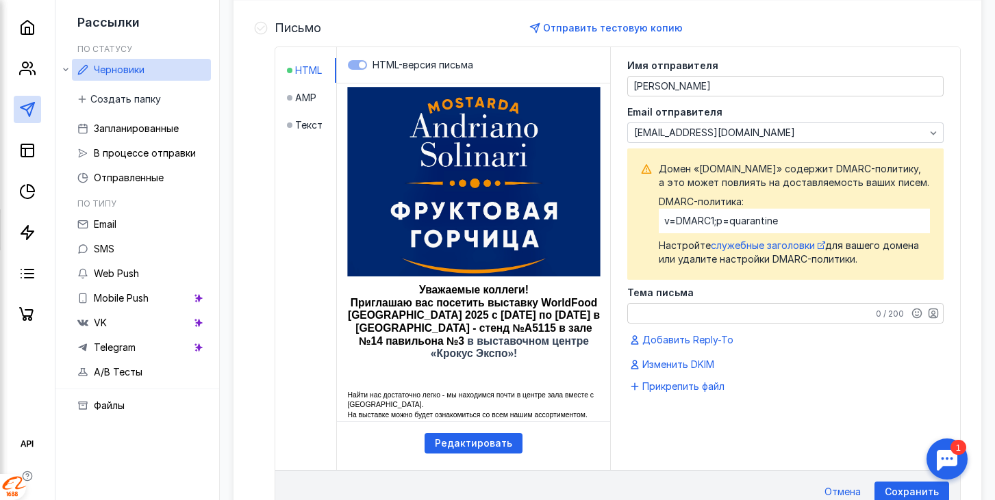
click at [804, 365] on div "Изменить DKIM" at bounding box center [785, 365] width 316 height 16
click at [789, 245] on span "служебные заголовки" at bounding box center [763, 246] width 104 height 12
click at [656, 316] on textarea "Тема письма" at bounding box center [785, 313] width 315 height 19
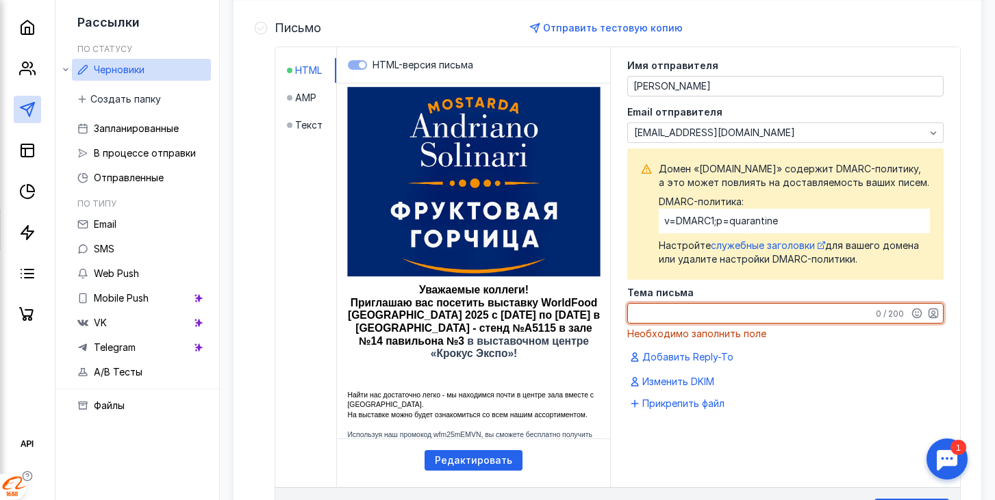
paste textarea "WorldFood [GEOGRAPHIC_DATA] 2025"
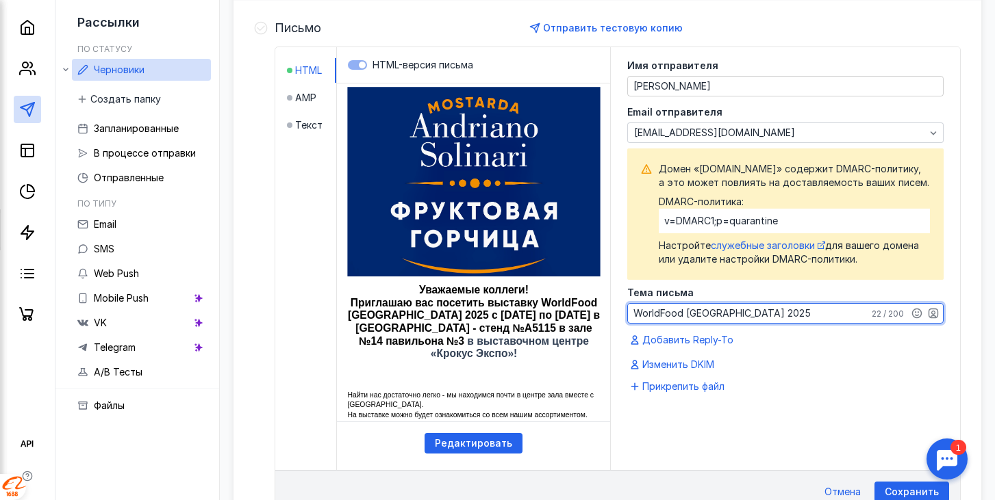
click at [634, 315] on textarea "WorldFood [GEOGRAPHIC_DATA] 2025" at bounding box center [785, 313] width 315 height 19
click at [839, 319] on textarea "Приглашаем на WorldFood [GEOGRAPHIC_DATA] 2025" at bounding box center [785, 313] width 315 height 19
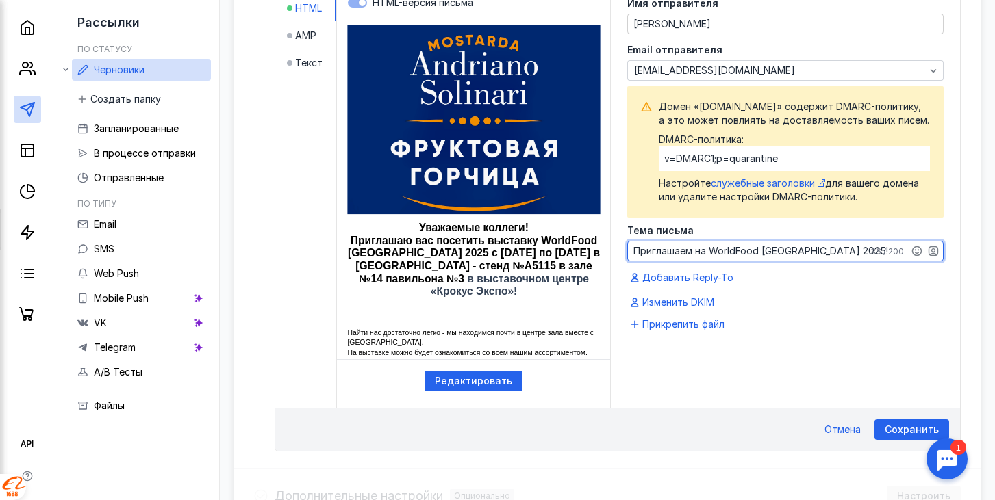
scroll to position [424, 0]
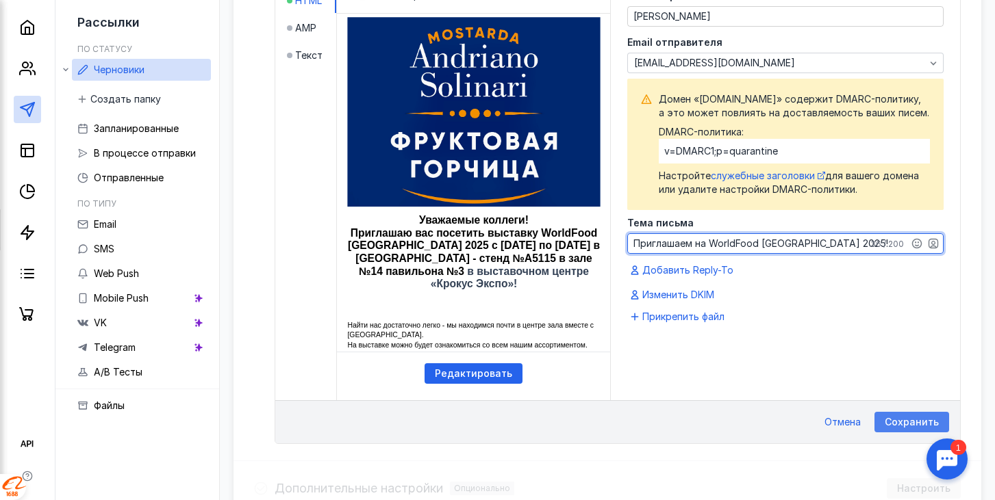
type textarea "Приглашаем на WorldFood [GEOGRAPHIC_DATA] 2025!"
click at [906, 424] on span "Сохранить" at bounding box center [912, 423] width 54 height 12
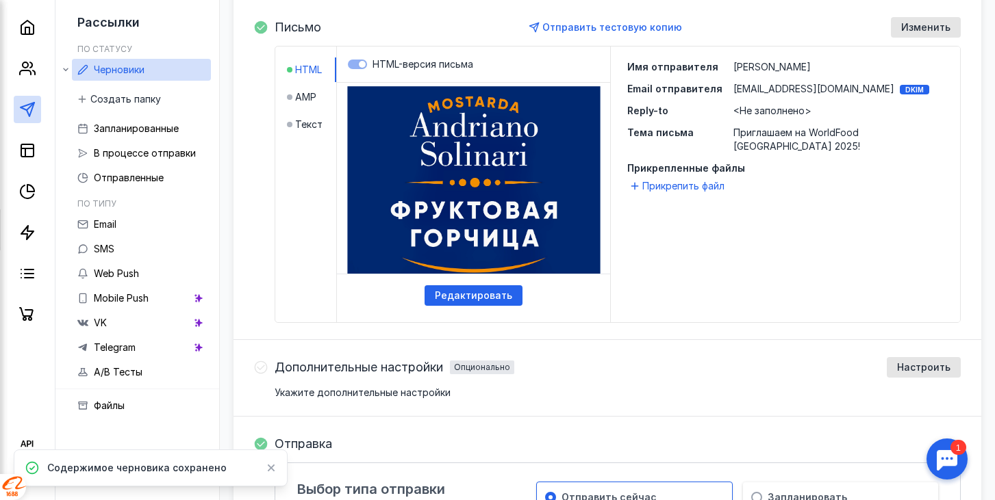
scroll to position [354, 0]
click at [681, 279] on div "Имя отправителя [PERSON_NAME] Email отправителя [EMAIL_ADDRESS][DOMAIN_NAME] DK…" at bounding box center [785, 185] width 349 height 276
click at [776, 112] on span "<Не заполнено>" at bounding box center [772, 111] width 78 height 12
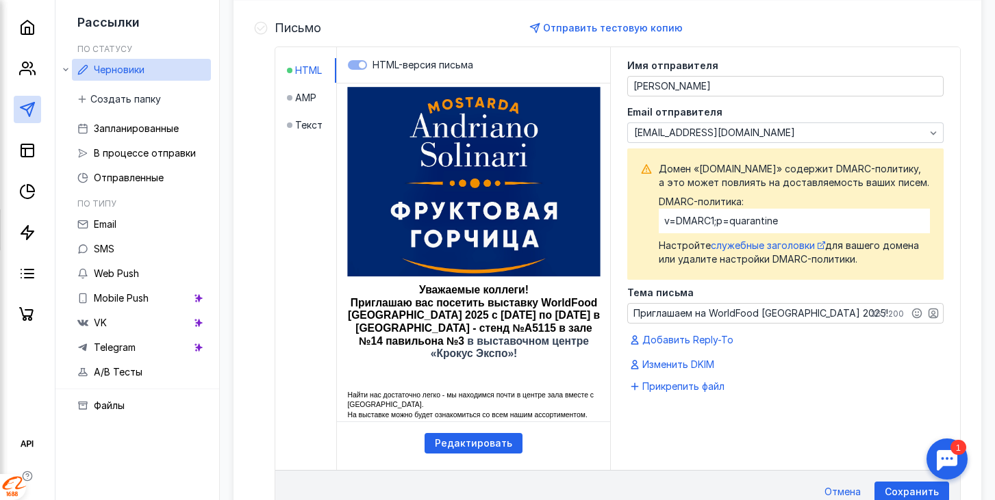
click at [770, 220] on div "v=DMARC1;p=quarantine" at bounding box center [794, 221] width 271 height 25
click at [613, 375] on div "Имя отправителя [PERSON_NAME] Email отправителя [EMAIL_ADDRESS][DOMAIN_NAME] До…" at bounding box center [785, 234] width 349 height 375
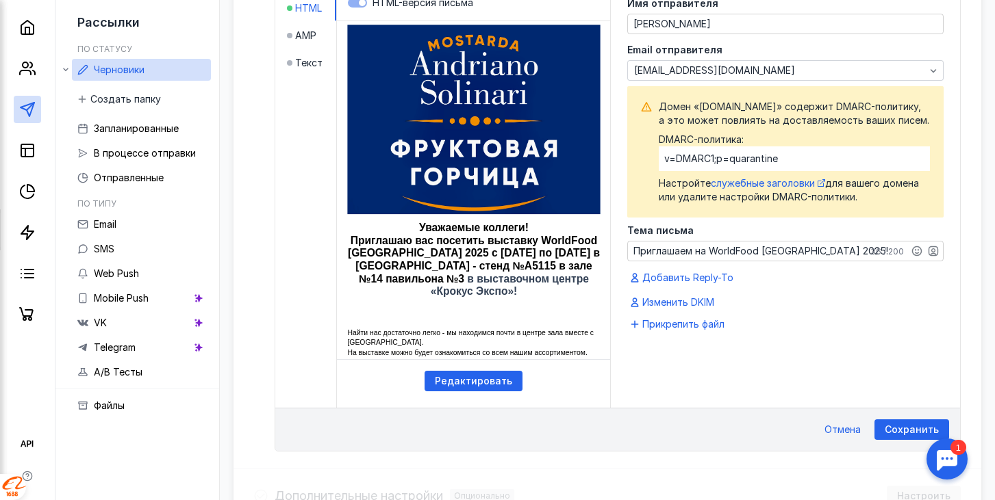
scroll to position [443, 0]
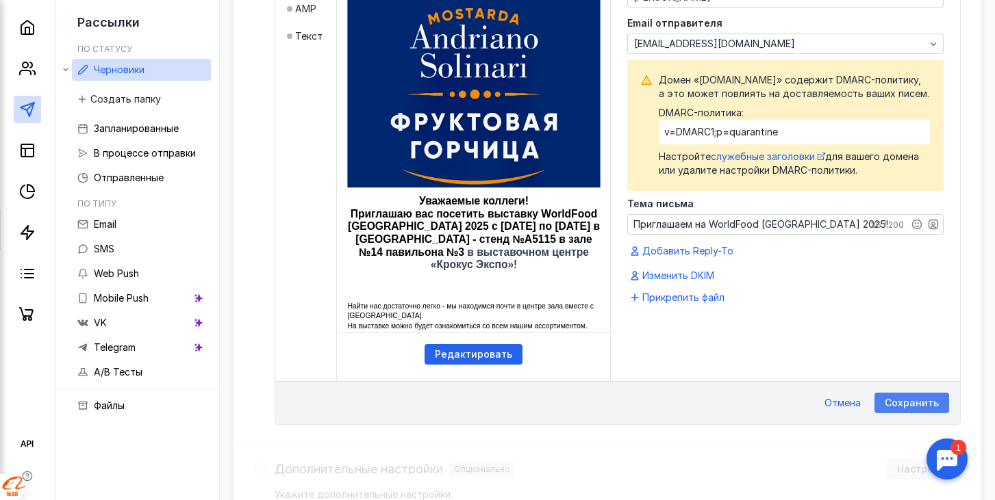
click at [911, 401] on span "Сохранить" at bounding box center [912, 404] width 54 height 12
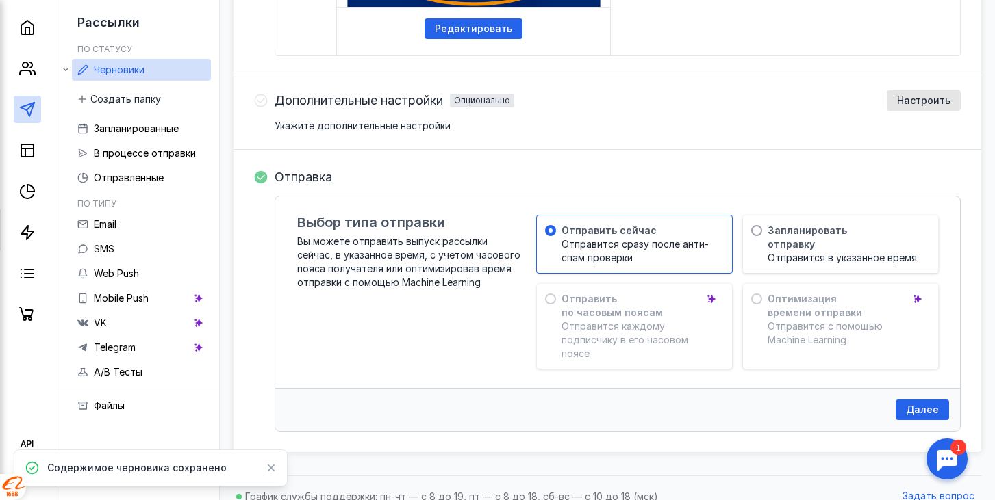
scroll to position [624, 0]
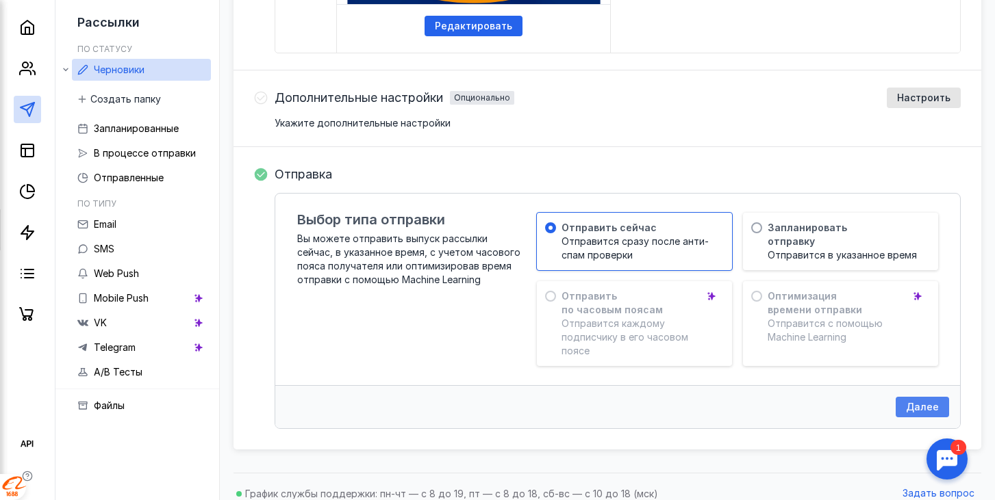
click at [916, 402] on span "Далее" at bounding box center [922, 408] width 33 height 12
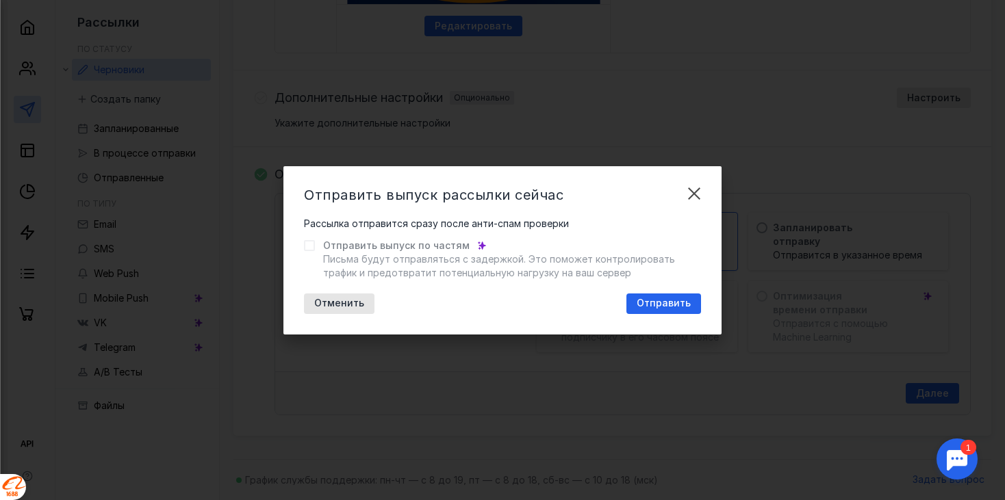
click at [307, 245] on icon at bounding box center [309, 245] width 6 height 5
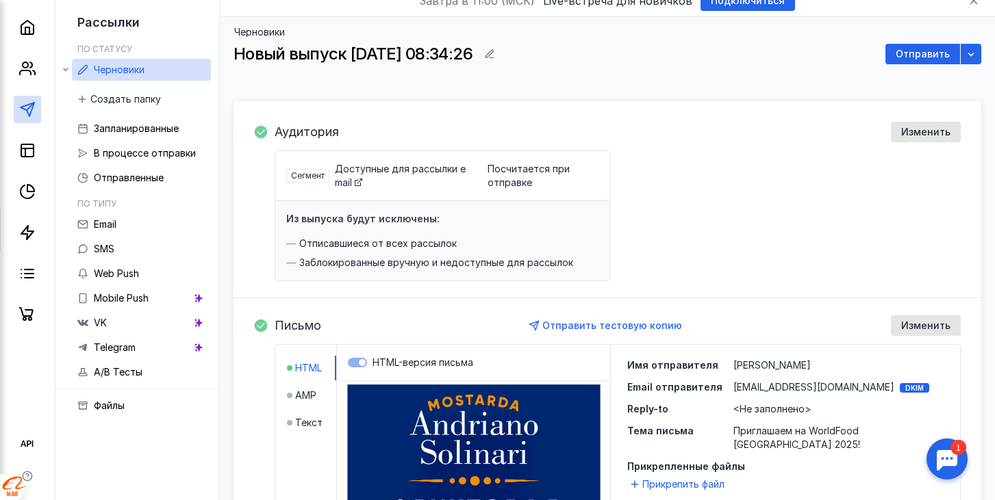
scroll to position [0, 0]
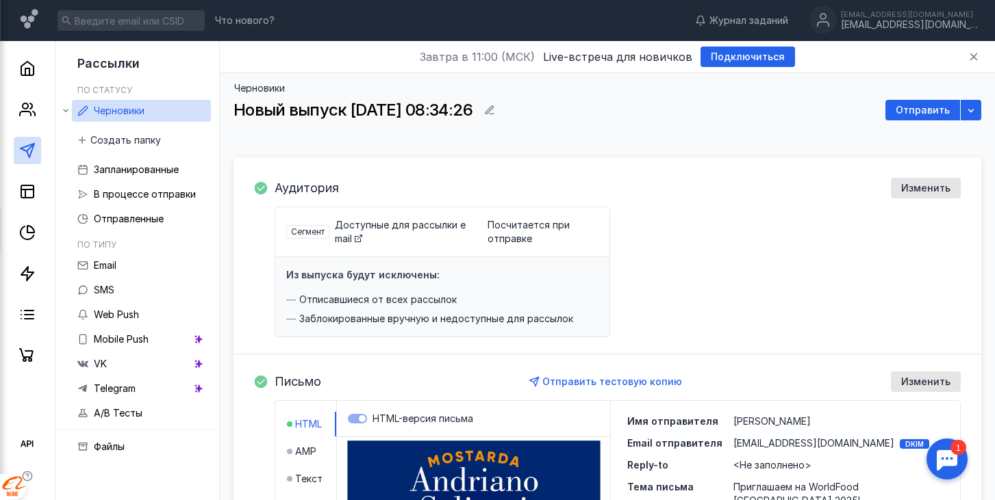
click at [373, 232] on div "Доступные для рассылки email" at bounding box center [403, 231] width 136 height 27
click at [516, 229] on span "Посчитается при отправке" at bounding box center [542, 231] width 111 height 27
click at [376, 222] on span "Доступные для рассылки email" at bounding box center [400, 231] width 131 height 25
